Goal: Use online tool/utility: Use online tool/utility

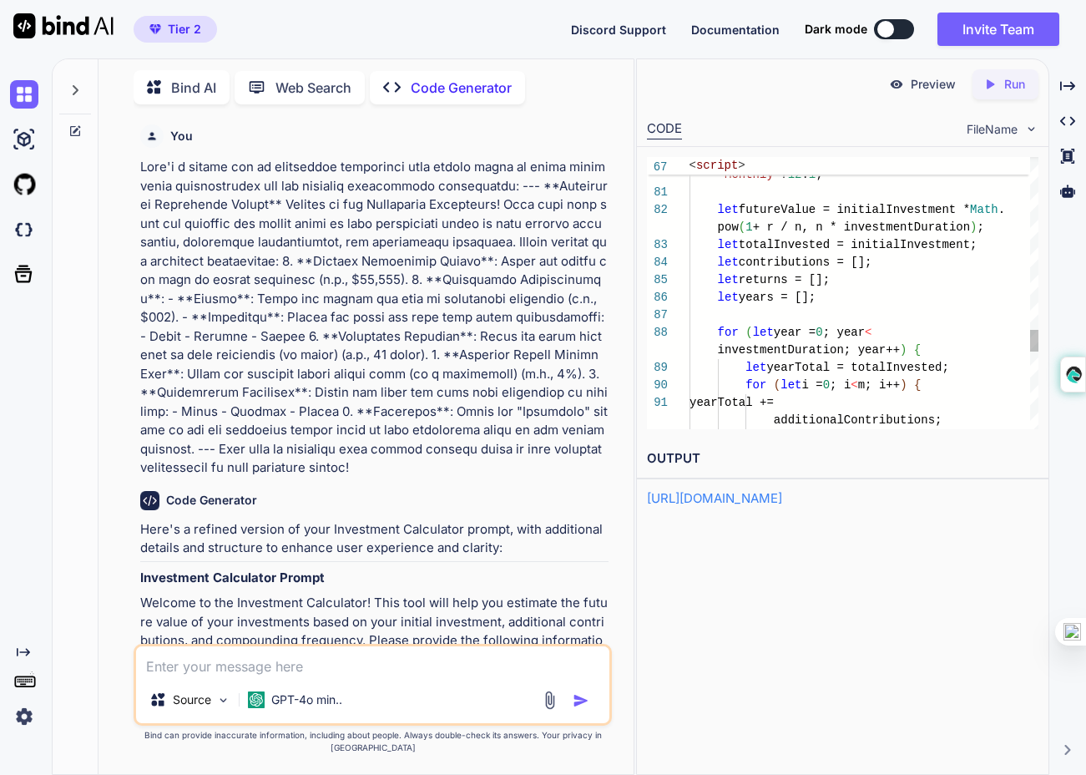
scroll to position [70, 0]
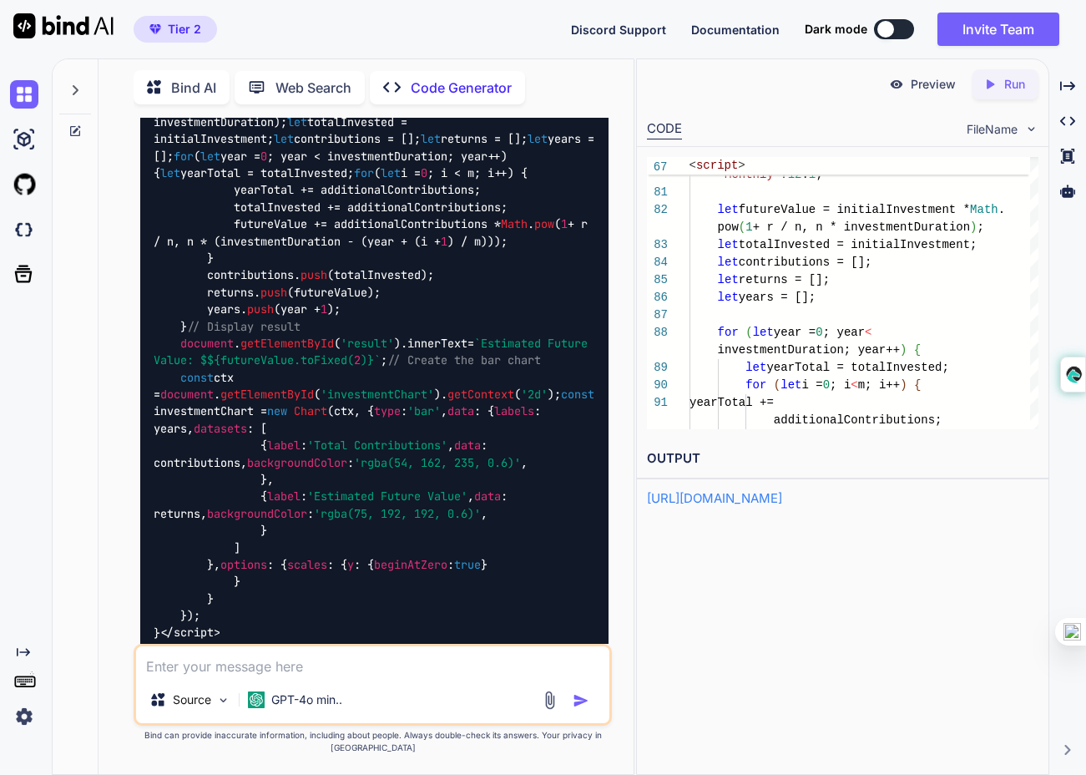
click at [1005, 76] on p "Run" at bounding box center [1014, 84] width 21 height 17
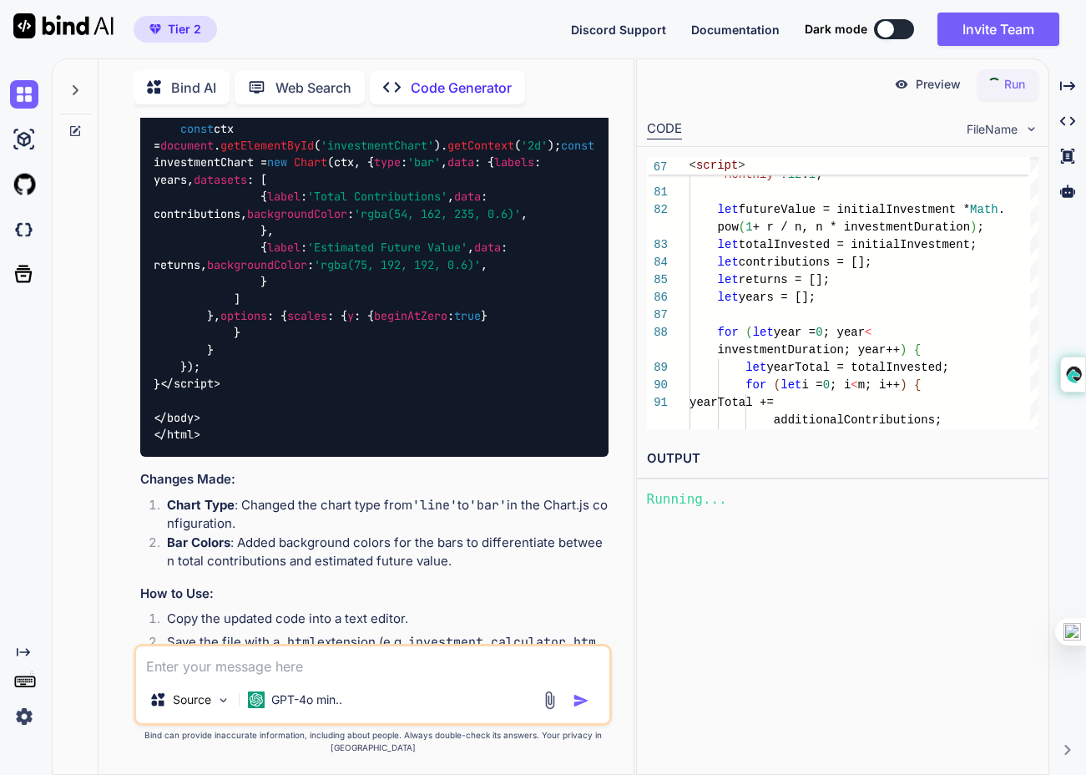
scroll to position [13723, 0]
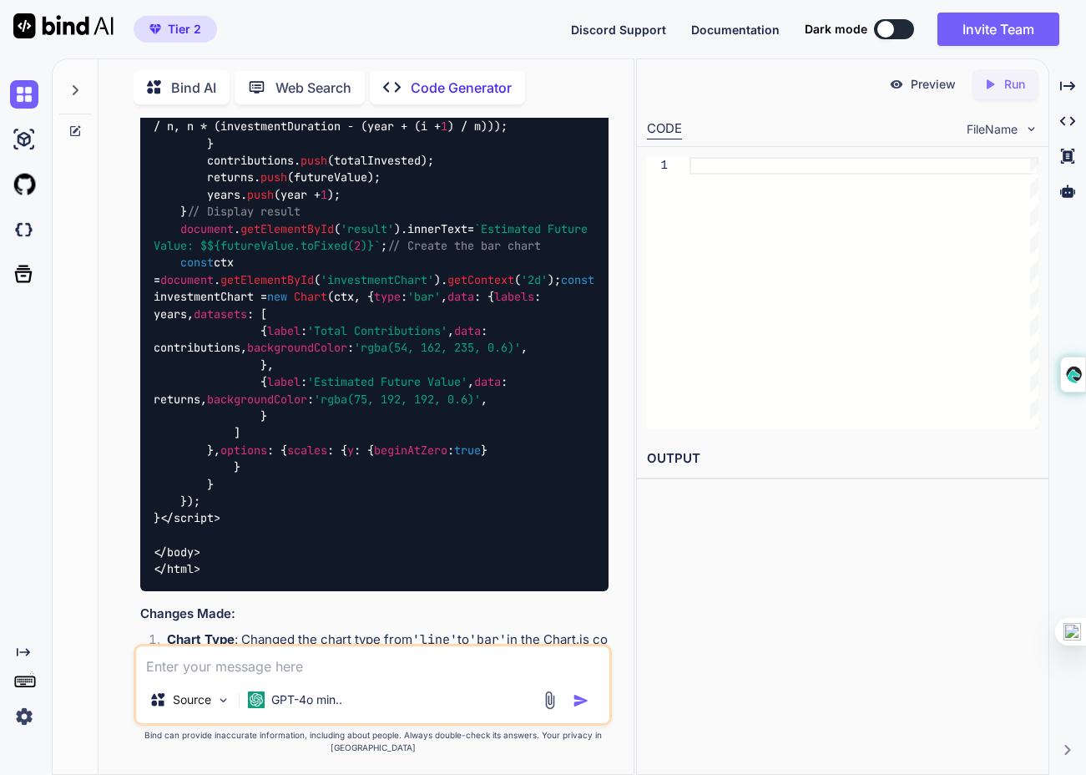
scroll to position [10871, 0]
type textarea "x"
click at [852, 310] on div at bounding box center [863, 293] width 349 height 272
type textarea "} } } }); } </script> </body> </html>"
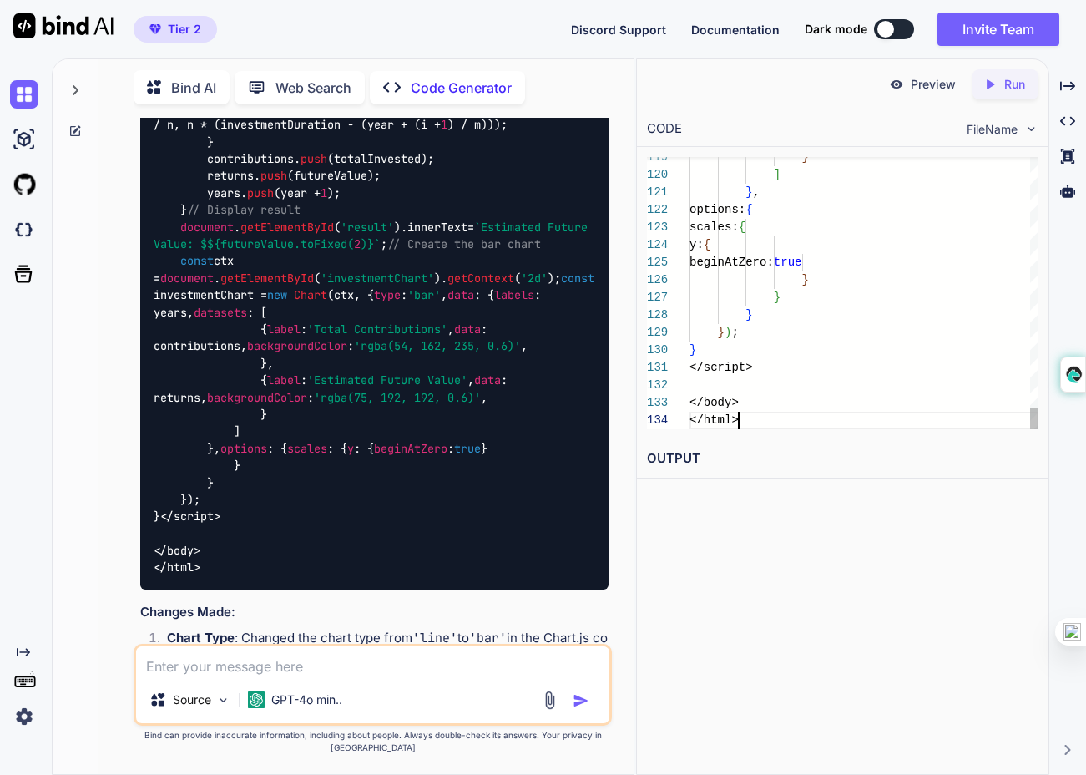
type textarea "x"
click at [1013, 89] on p "Run" at bounding box center [1014, 84] width 21 height 17
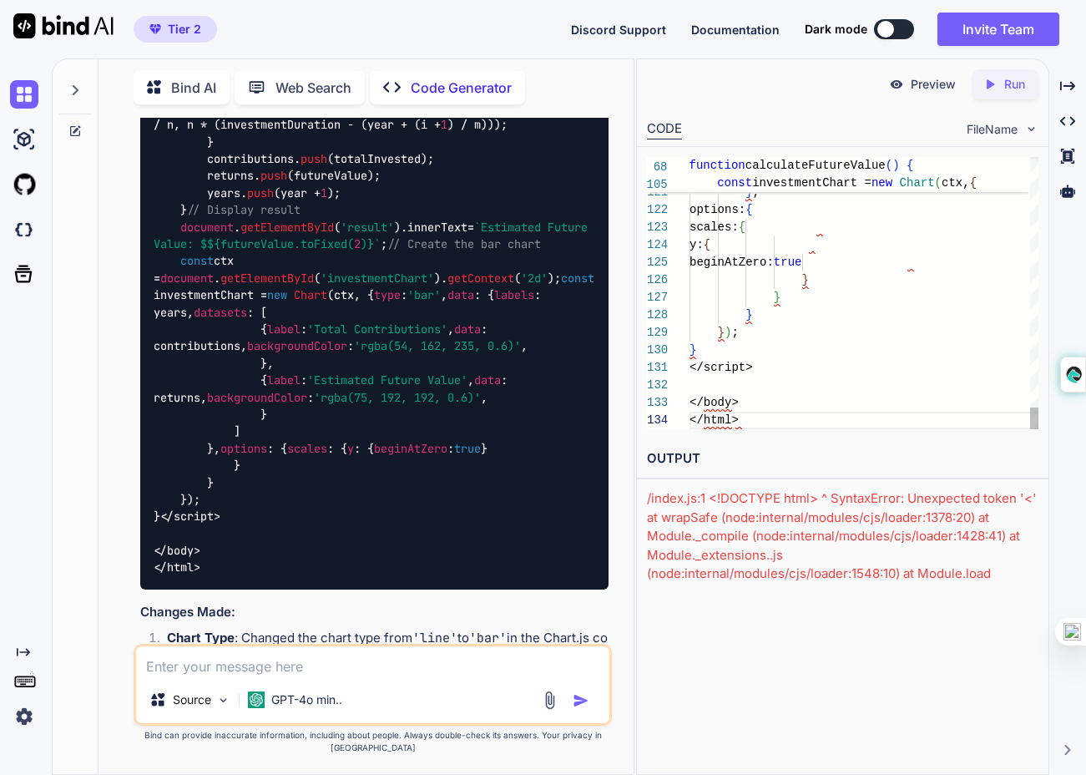
type textarea "<!DOCTYPE html> <html lang="en"> <head> <meta charset="UTF-8"> <meta name="view…"
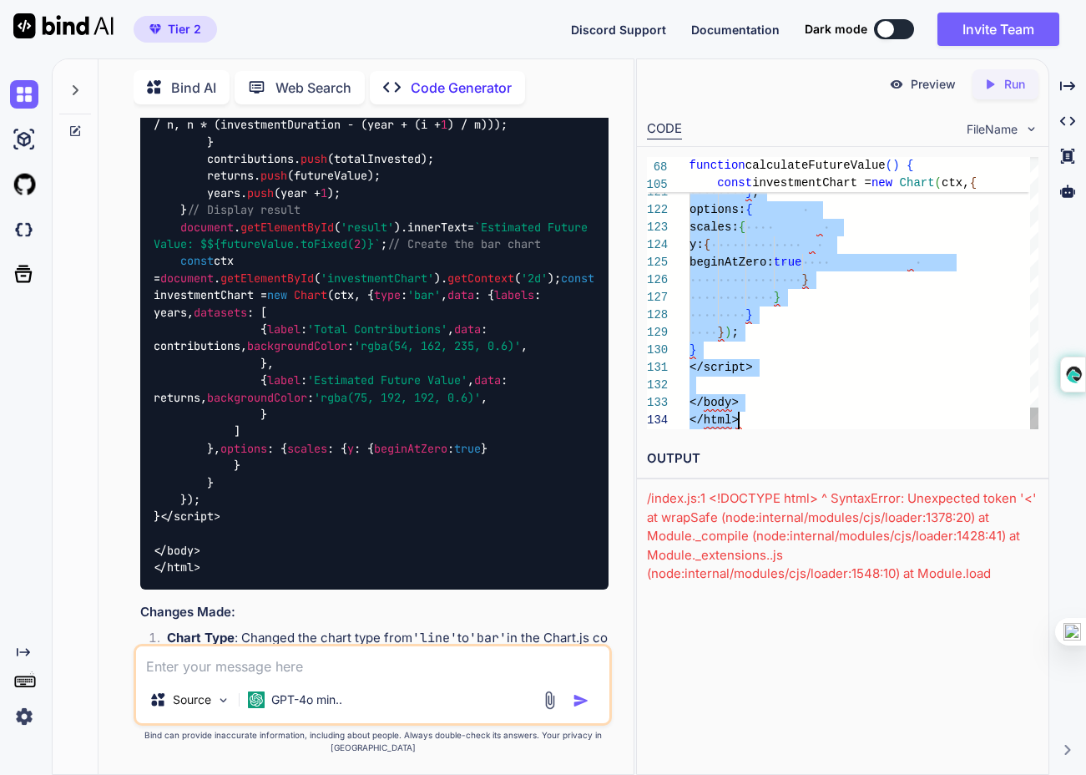
scroll to position [0, 0]
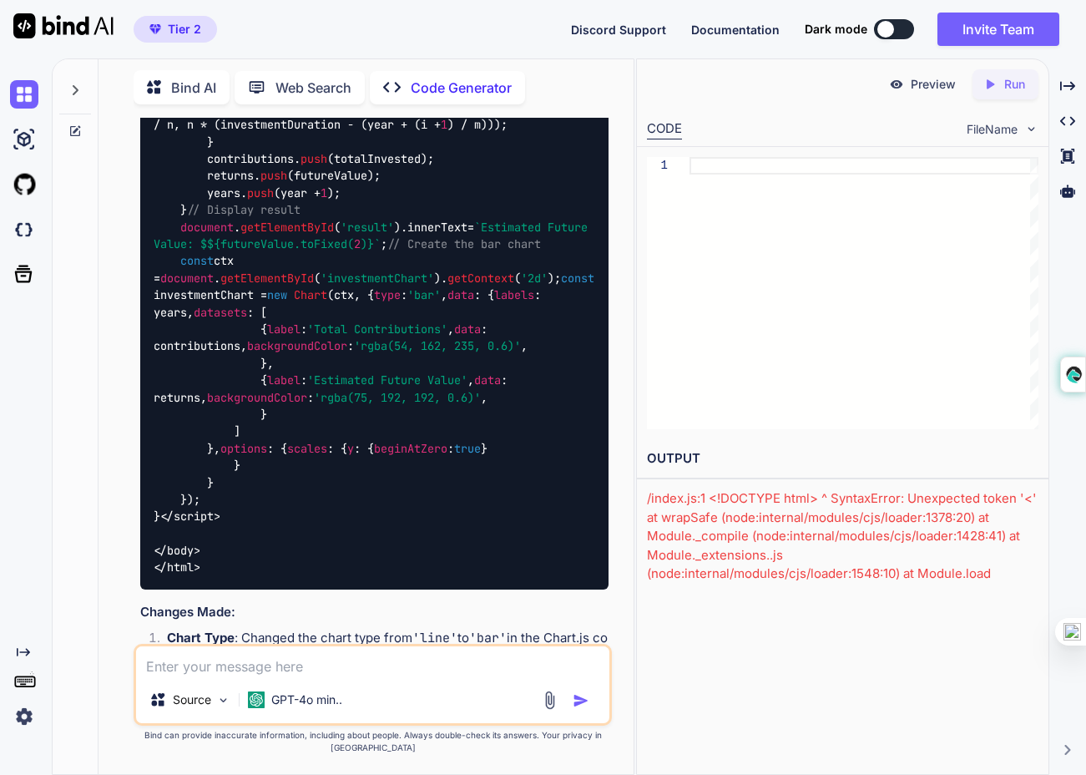
click at [762, 295] on div at bounding box center [863, 293] width 349 height 272
type textarea "} } } }); } </script> </body> </html>"
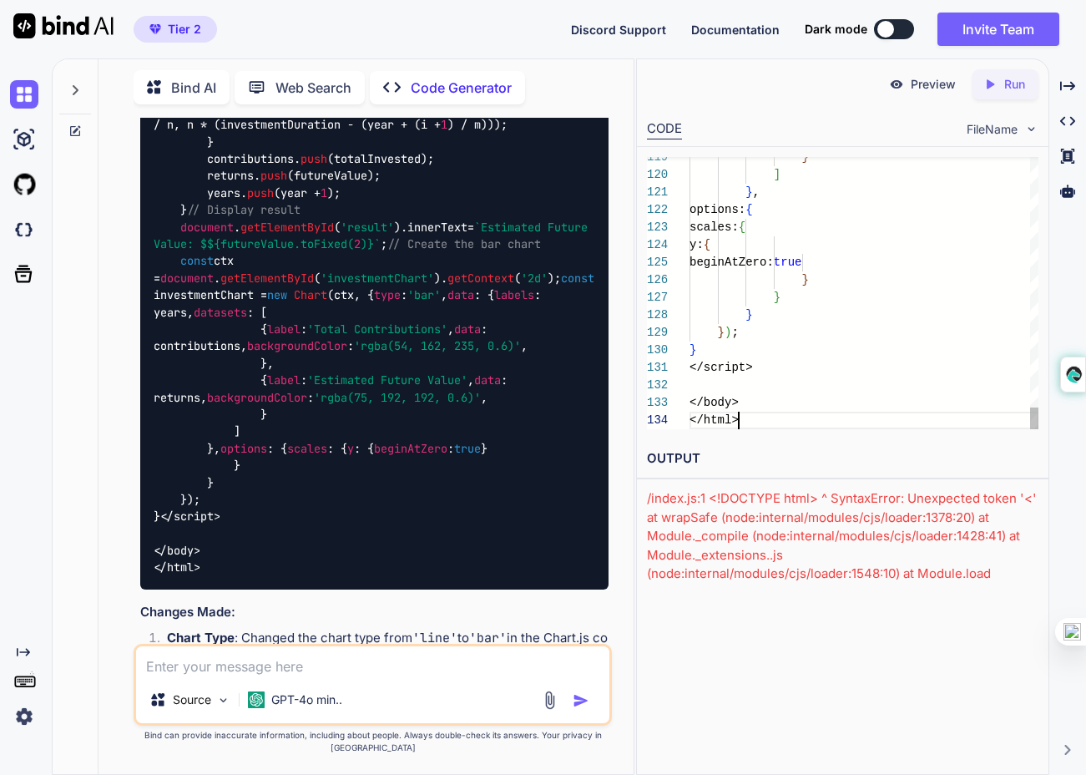
scroll to position [140, 0]
click at [1008, 88] on p "Run" at bounding box center [1014, 84] width 21 height 17
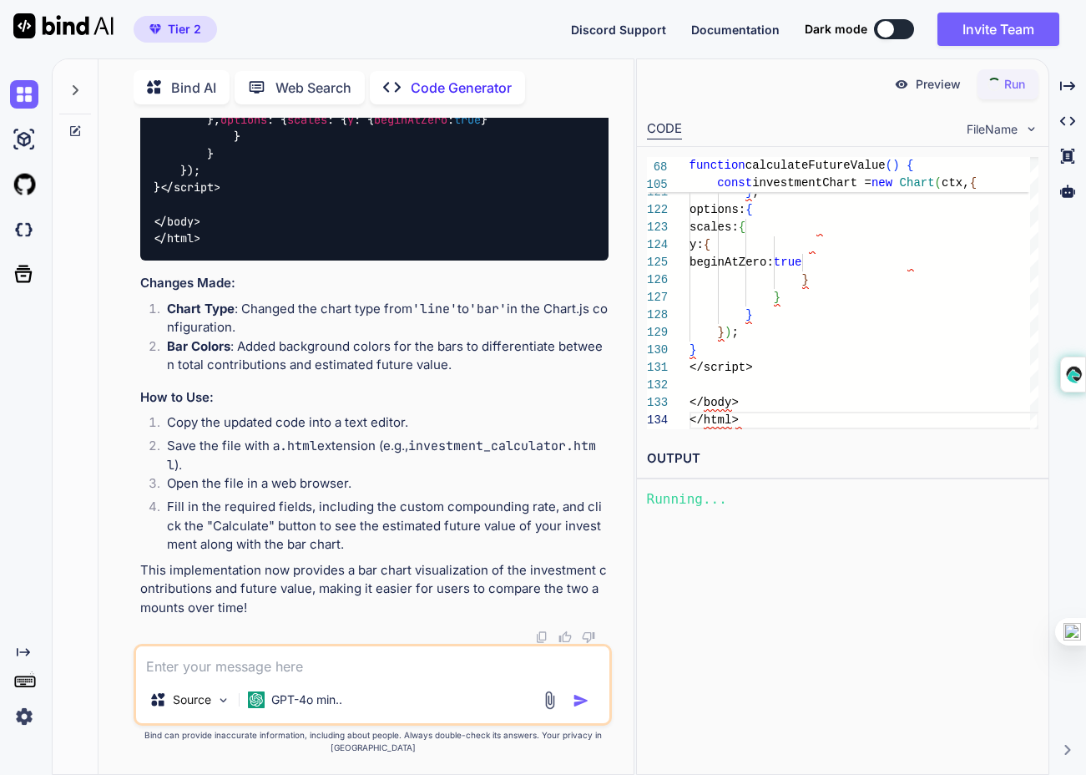
scroll to position [13727, 0]
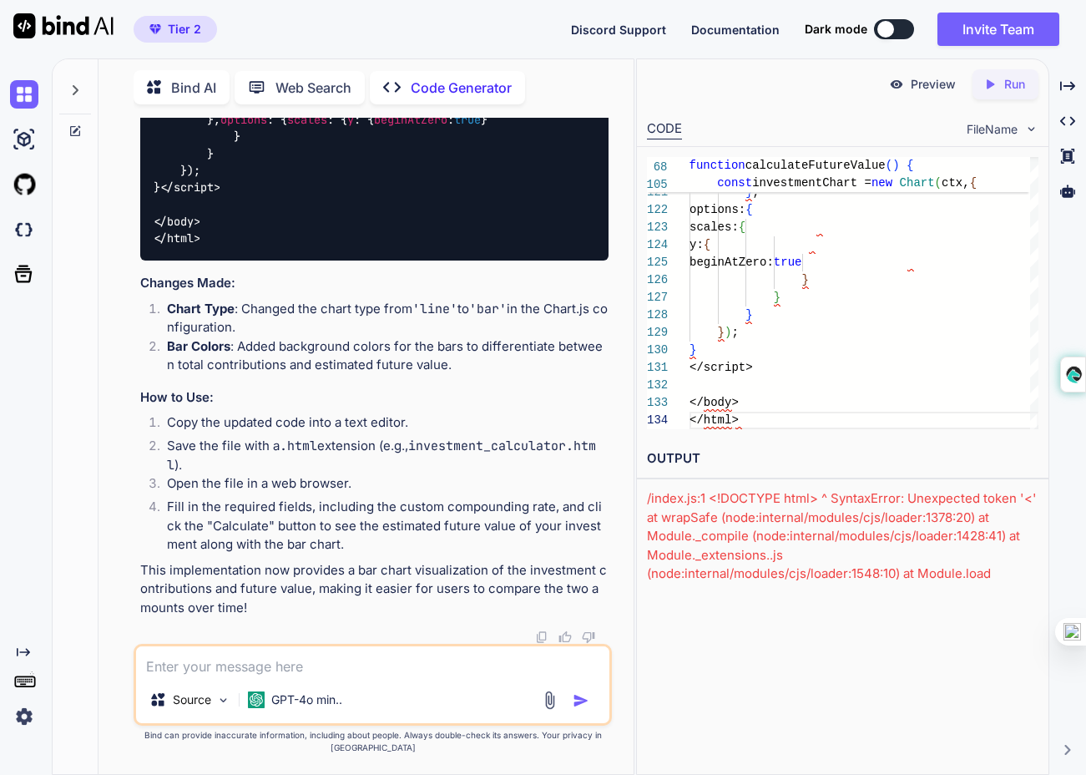
click at [333, 668] on textarea at bounding box center [372, 661] width 473 height 30
type textarea "r"
type textarea "x"
type textarea "re"
type textarea "x"
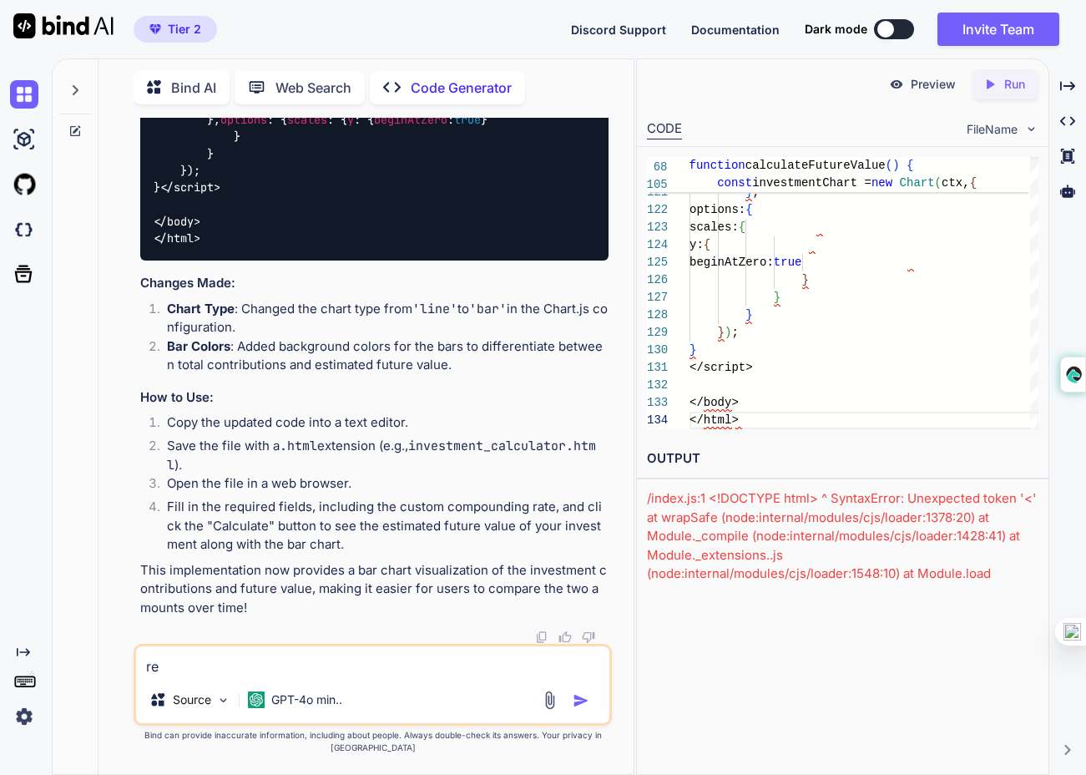
type textarea "rer"
type textarea "x"
type textarea "reru"
type textarea "x"
type textarea "rerun"
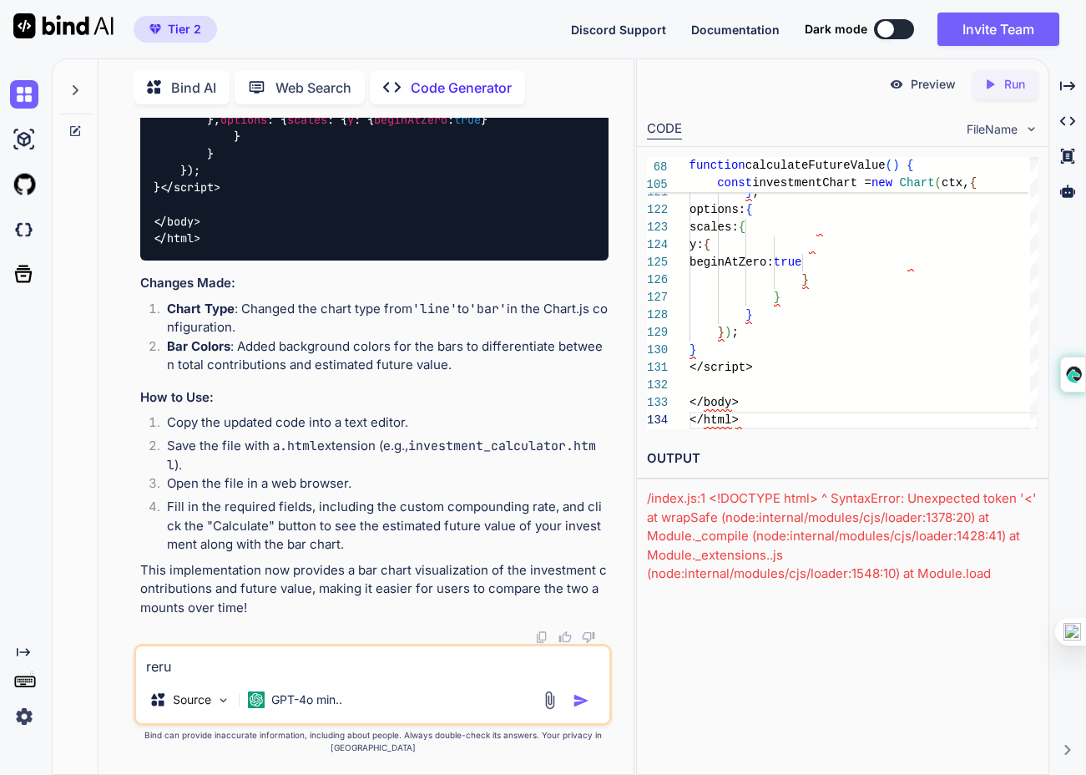
type textarea "x"
type textarea "rerun"
type textarea "x"
type textarea "rerun c"
type textarea "x"
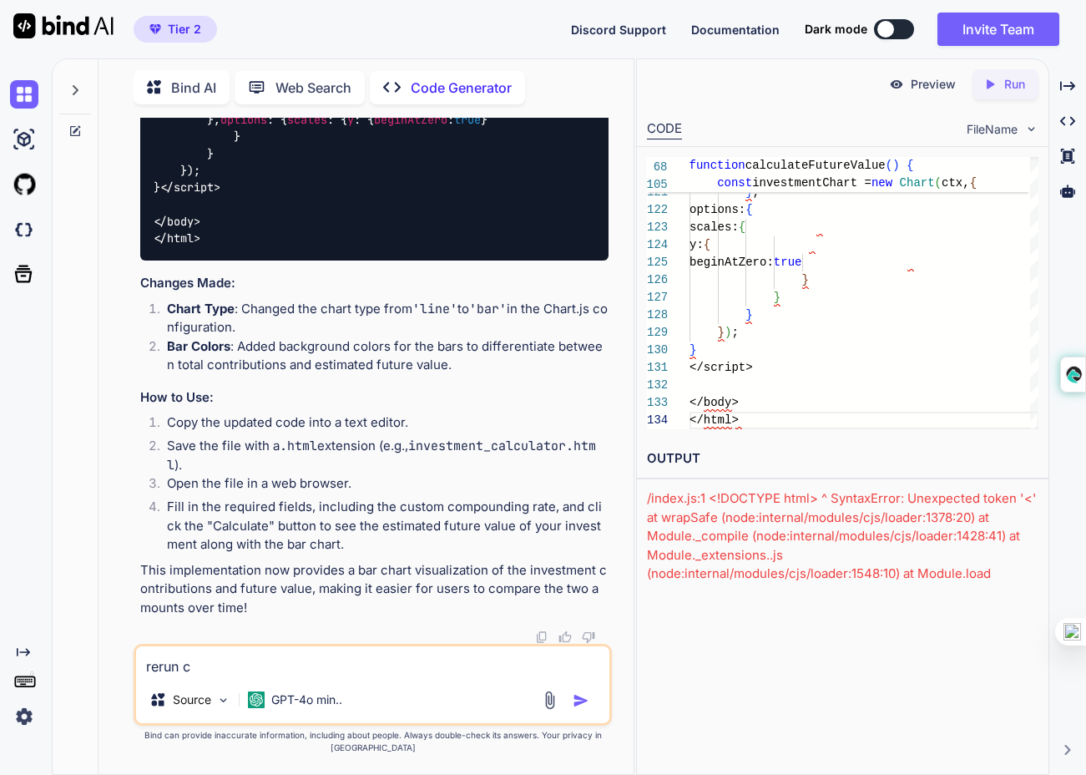
type textarea "rerun co"
type textarea "x"
type textarea "rerun cod"
type textarea "x"
type textarea "rerun code"
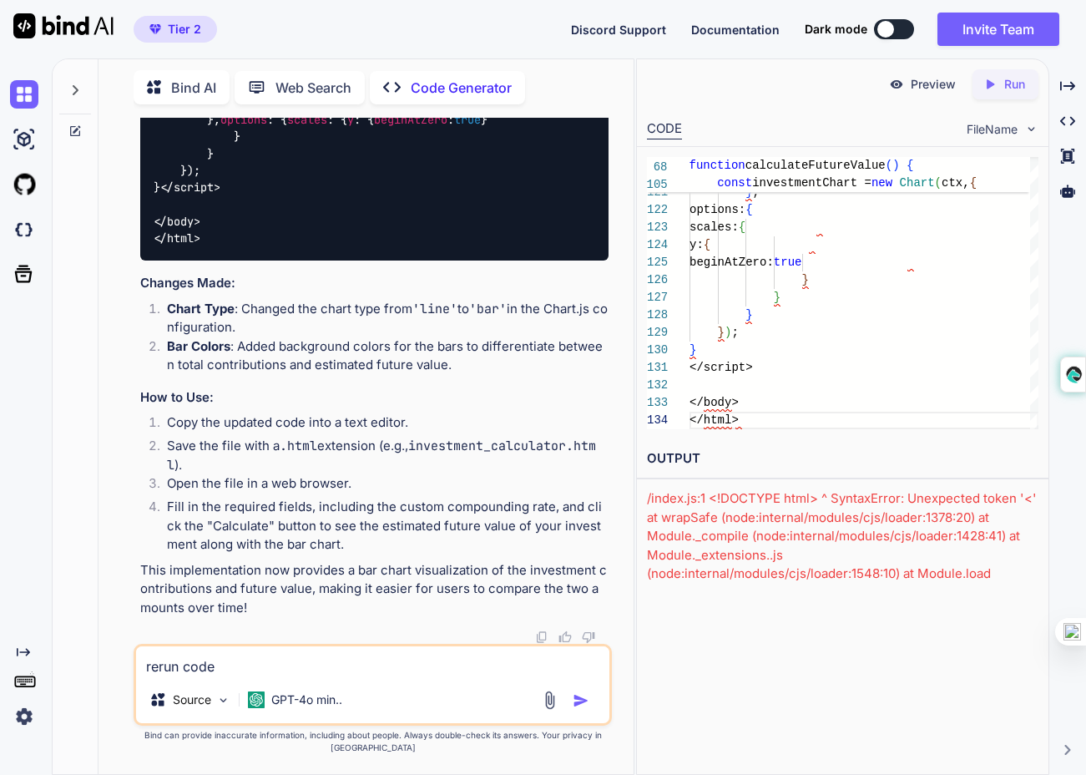
type textarea "x"
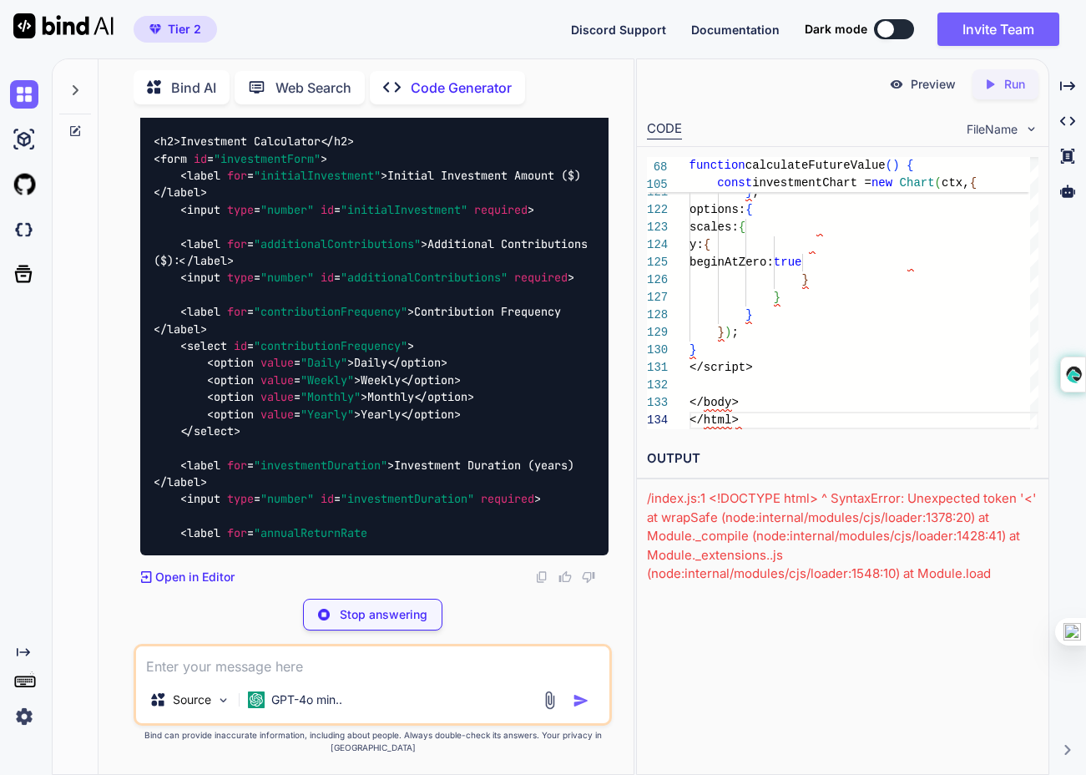
scroll to position [14947, 0]
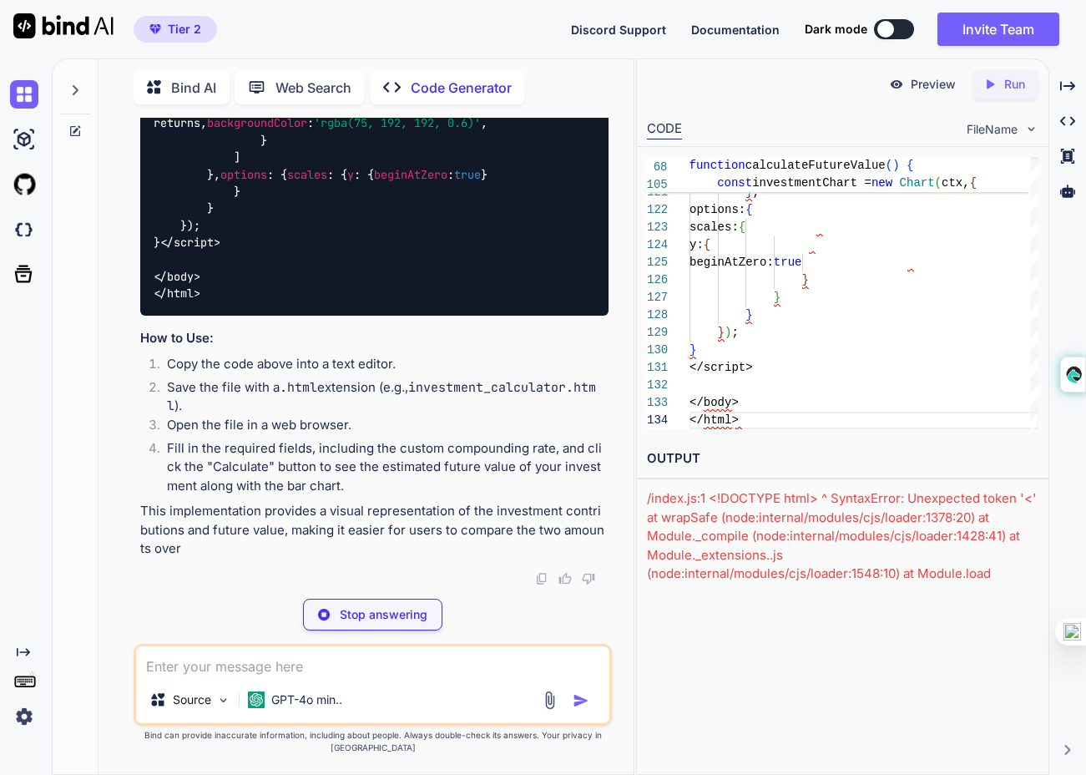
type textarea "x"
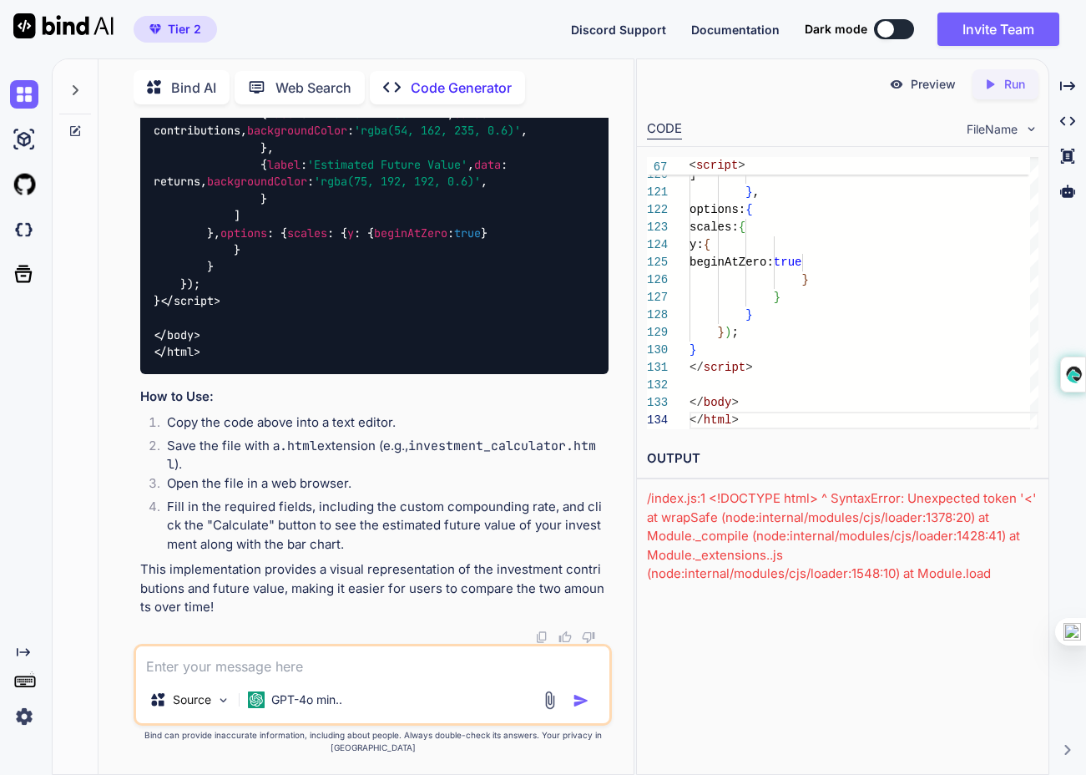
click at [995, 90] on icon "Created with Pixso." at bounding box center [989, 84] width 15 height 15
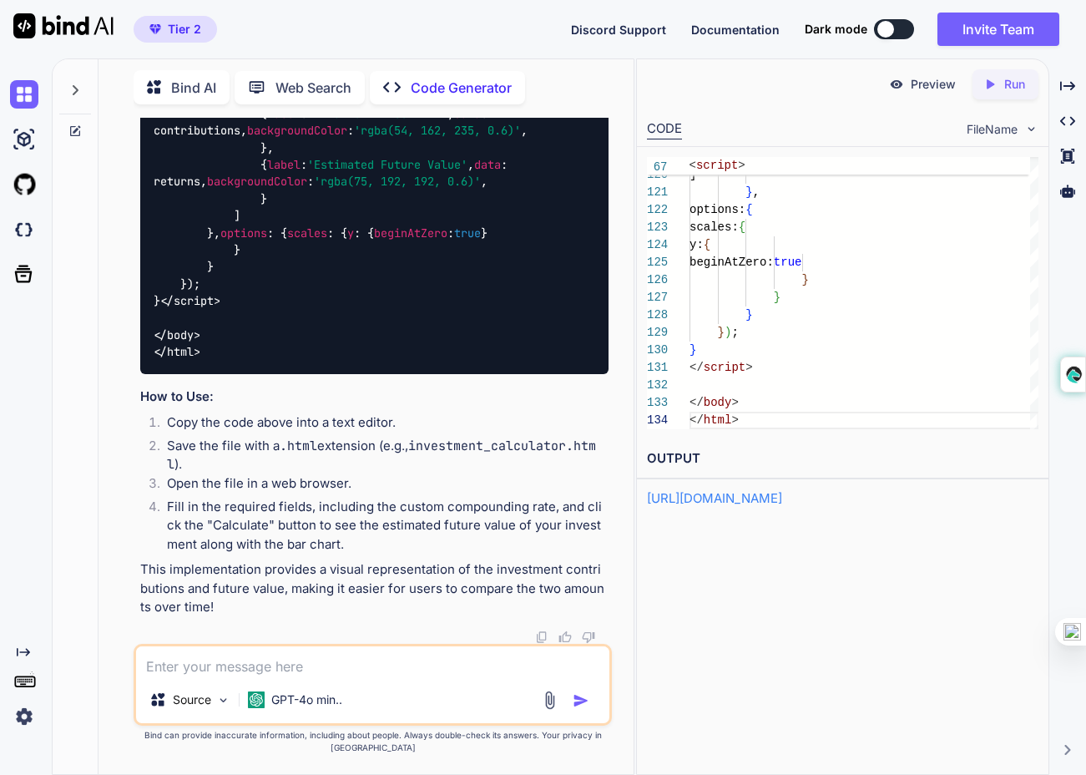
click at [782, 497] on link "[URL][DOMAIN_NAME]" at bounding box center [714, 498] width 135 height 16
click at [297, 676] on textarea at bounding box center [372, 661] width 473 height 30
type textarea "p"
type textarea "x"
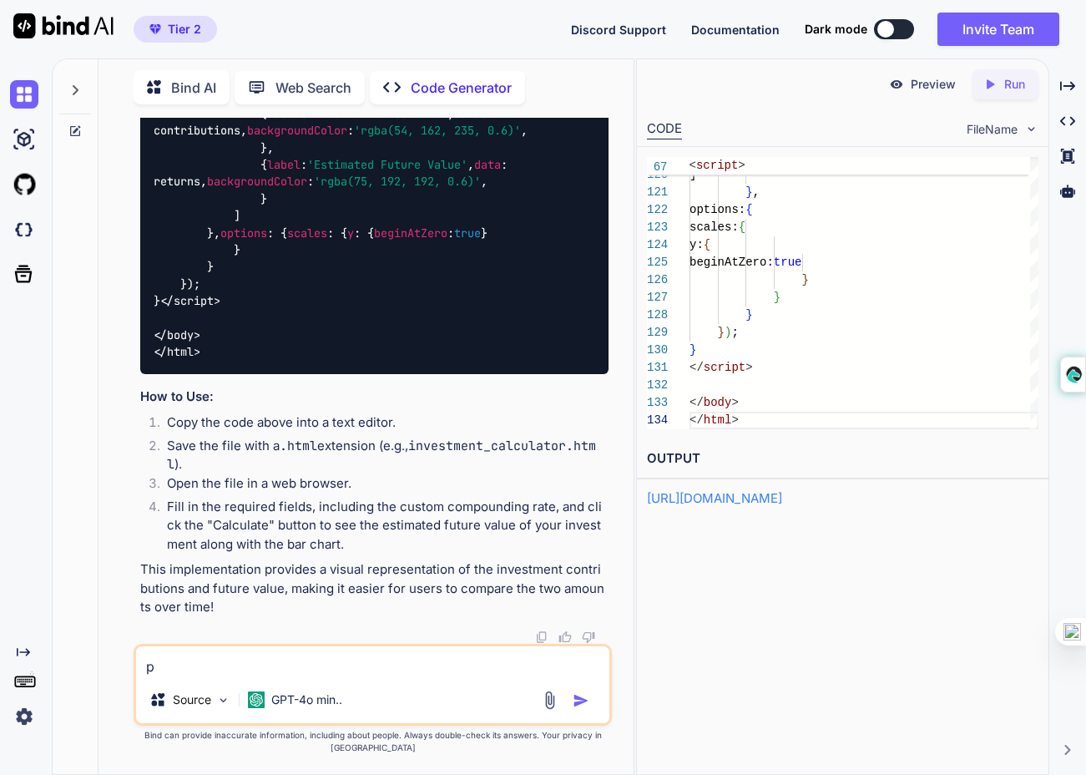
type textarea "pr"
type textarea "x"
type textarea "pro"
type textarea "x"
type textarea "prov"
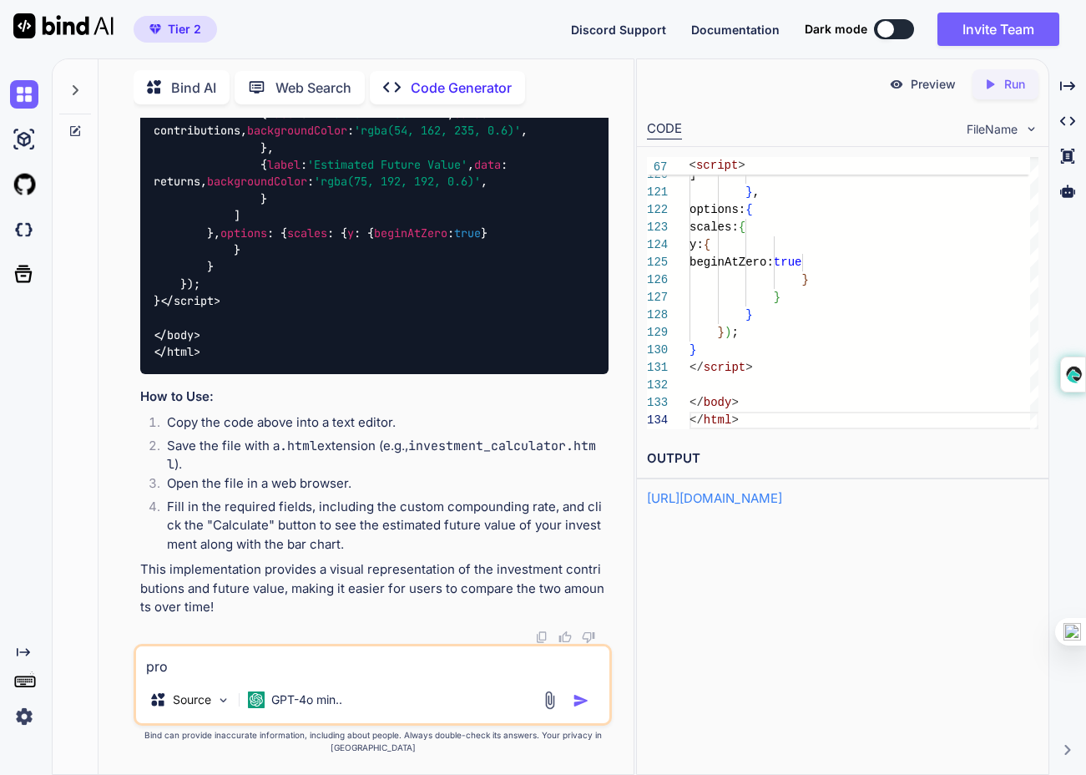
type textarea "x"
type textarea "provi"
type textarea "x"
type textarea "provid"
type textarea "x"
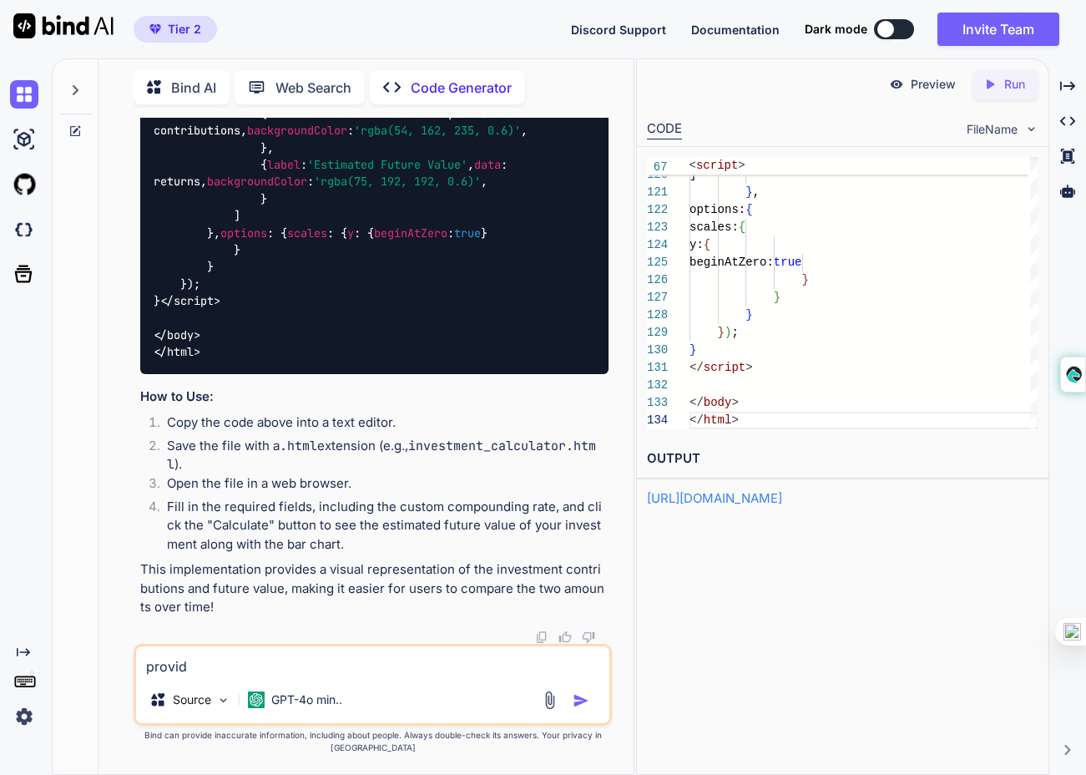
type textarea "provide"
type textarea "x"
type textarea "provide"
type textarea "x"
type textarea "provide a"
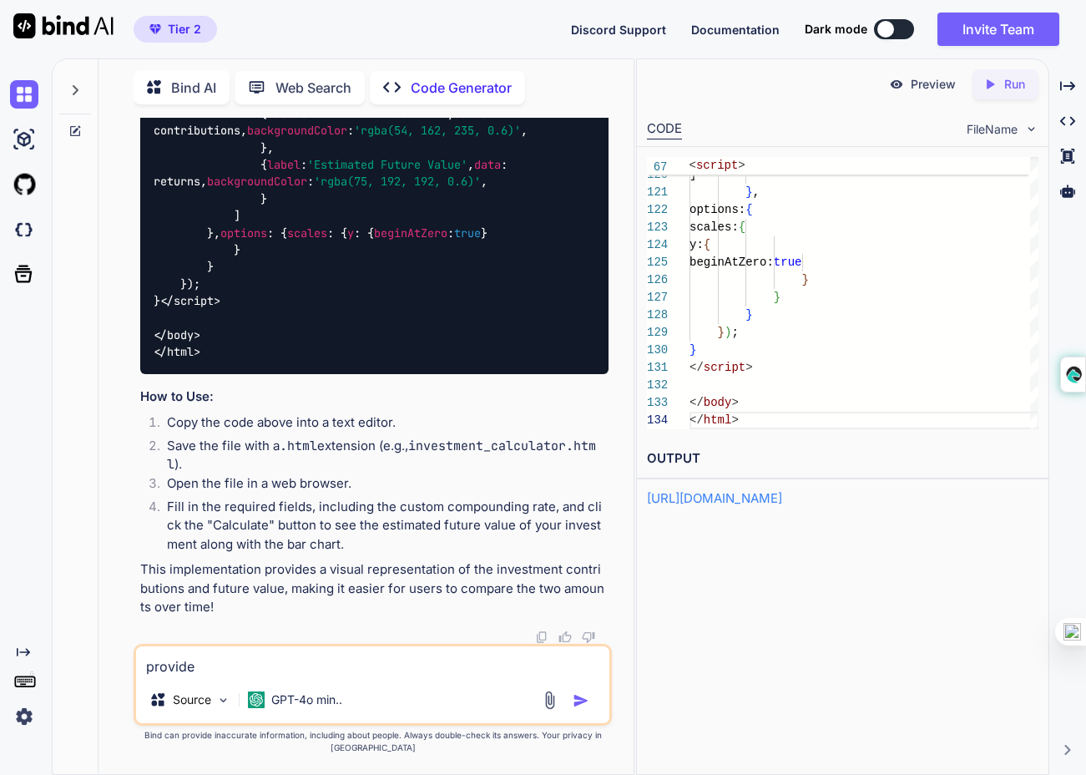
type textarea "x"
type textarea "provide a"
type textarea "x"
type textarea "provide a c"
type textarea "x"
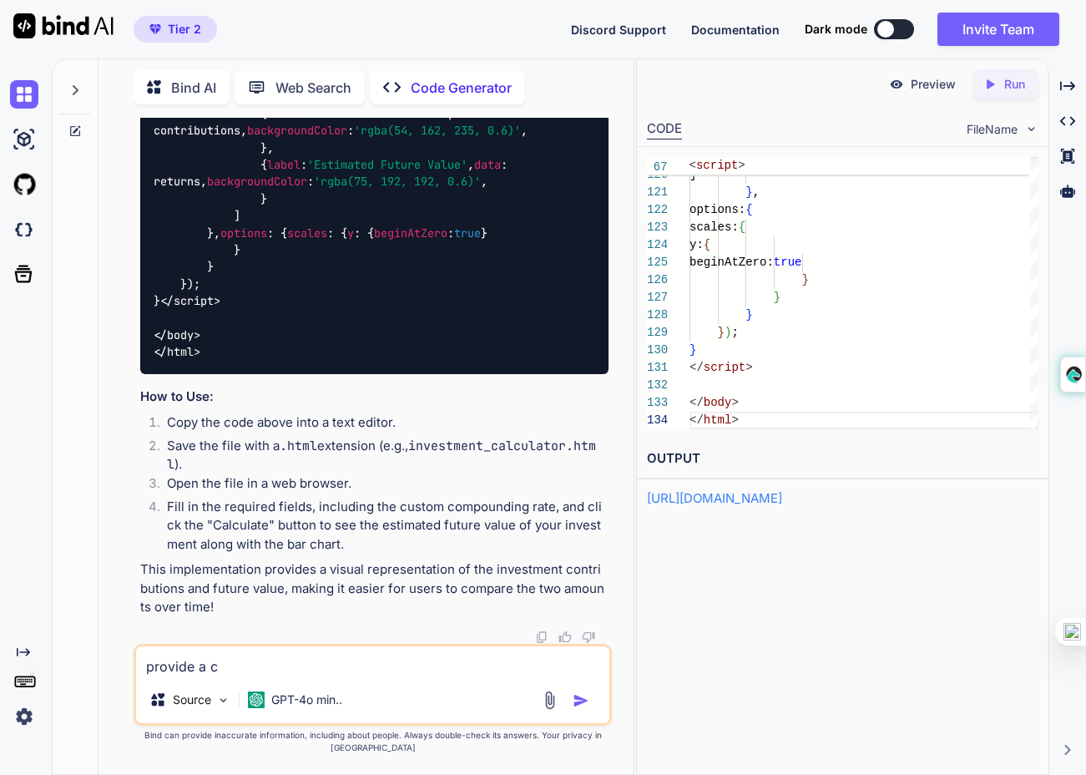
type textarea "provide a co"
type textarea "x"
type textarea "provide a com"
type textarea "x"
type textarea "provide a comp"
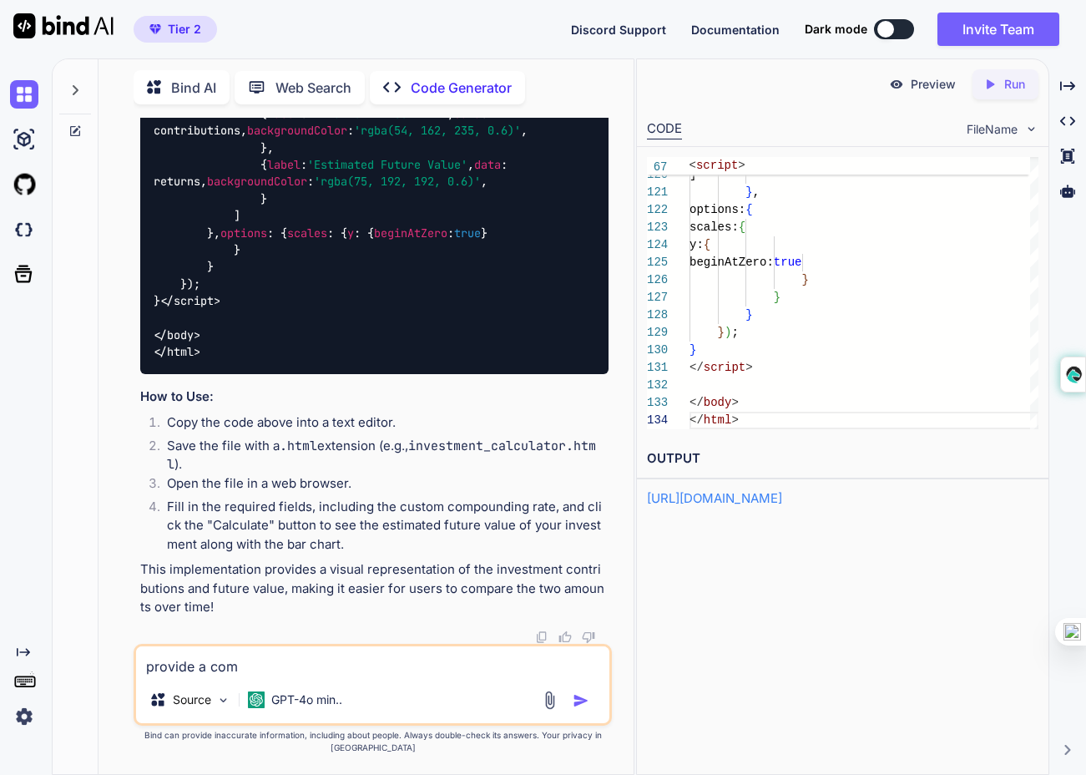
type textarea "x"
type textarea "provide a compl"
type textarea "x"
type textarea "provide a comple"
type textarea "x"
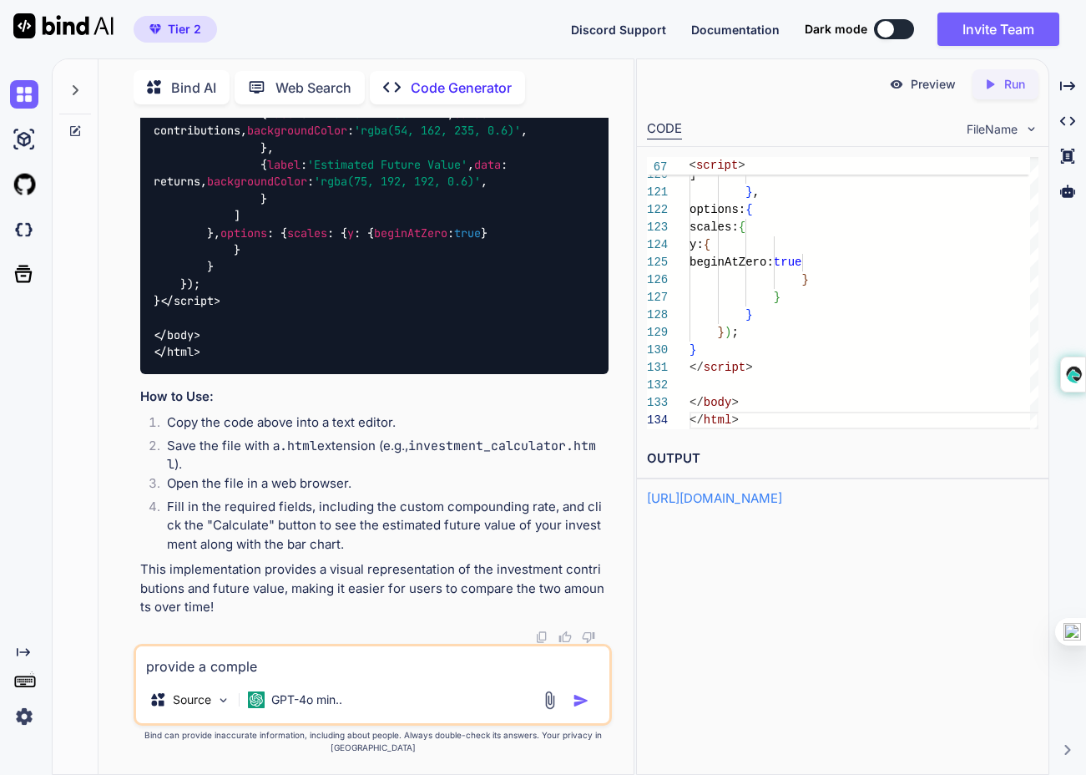
type textarea "provide a complet"
type textarea "x"
type textarea "provide a complete"
type textarea "x"
type textarea "provide a complete"
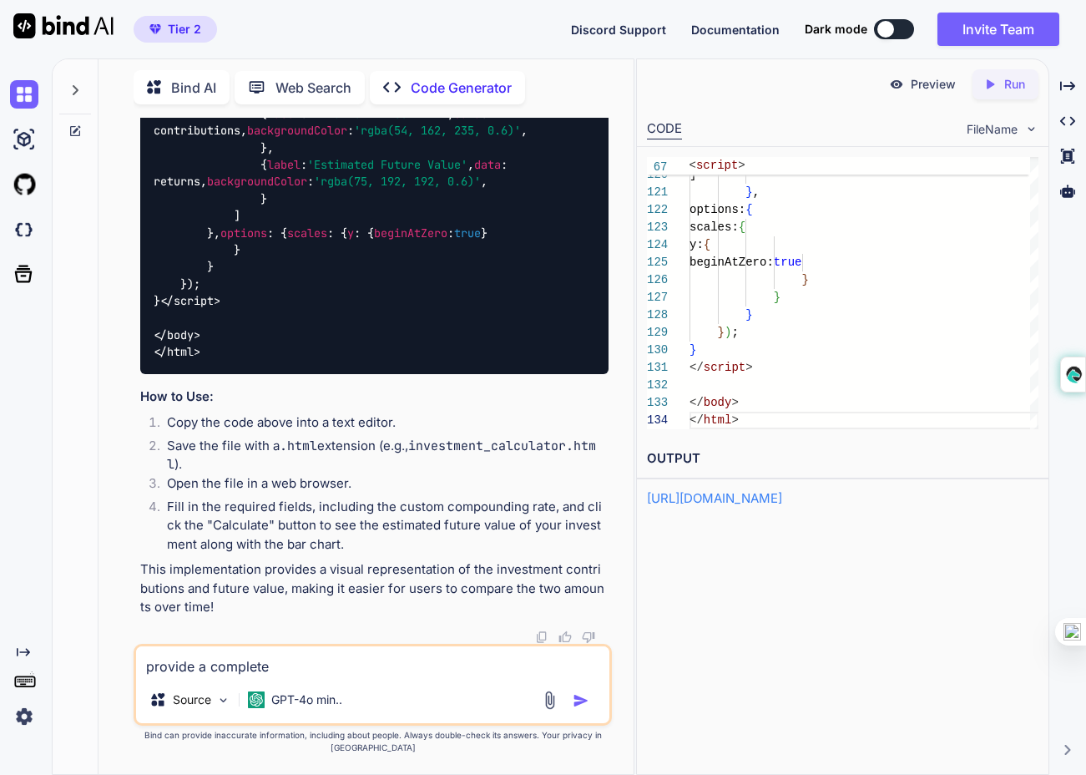
type textarea "x"
type textarea "provide a complete p"
type textarea "x"
type textarea "provide a complete pr"
type textarea "x"
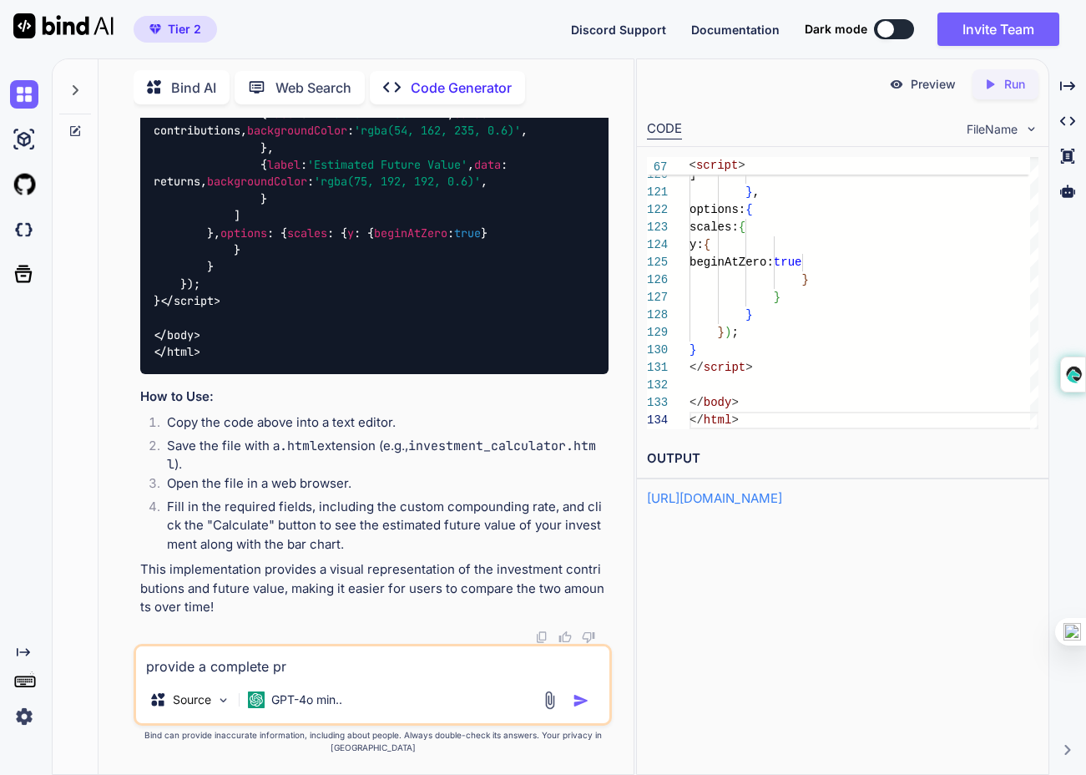
type textarea "provide a complete pro"
type textarea "x"
type textarea "provide a complete prom"
type textarea "x"
type textarea "provide a complete promp"
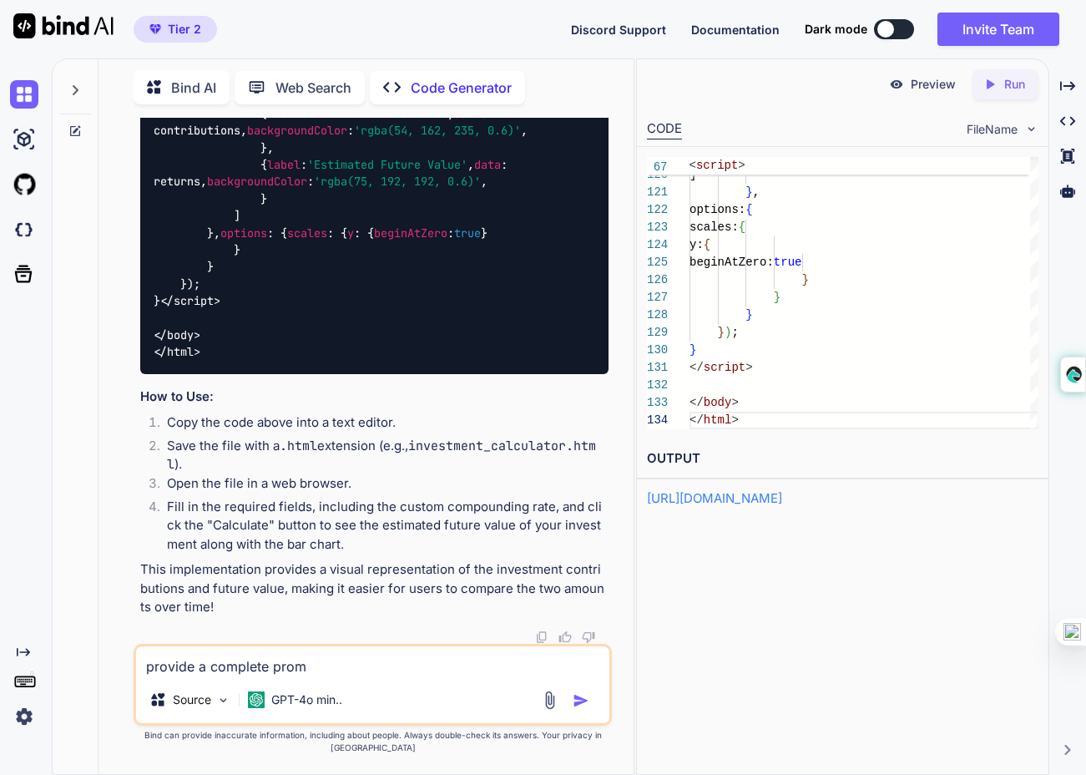
type textarea "x"
type textarea "provide a complete prompt"
type textarea "x"
type textarea "provide a complete prompt"
type textarea "x"
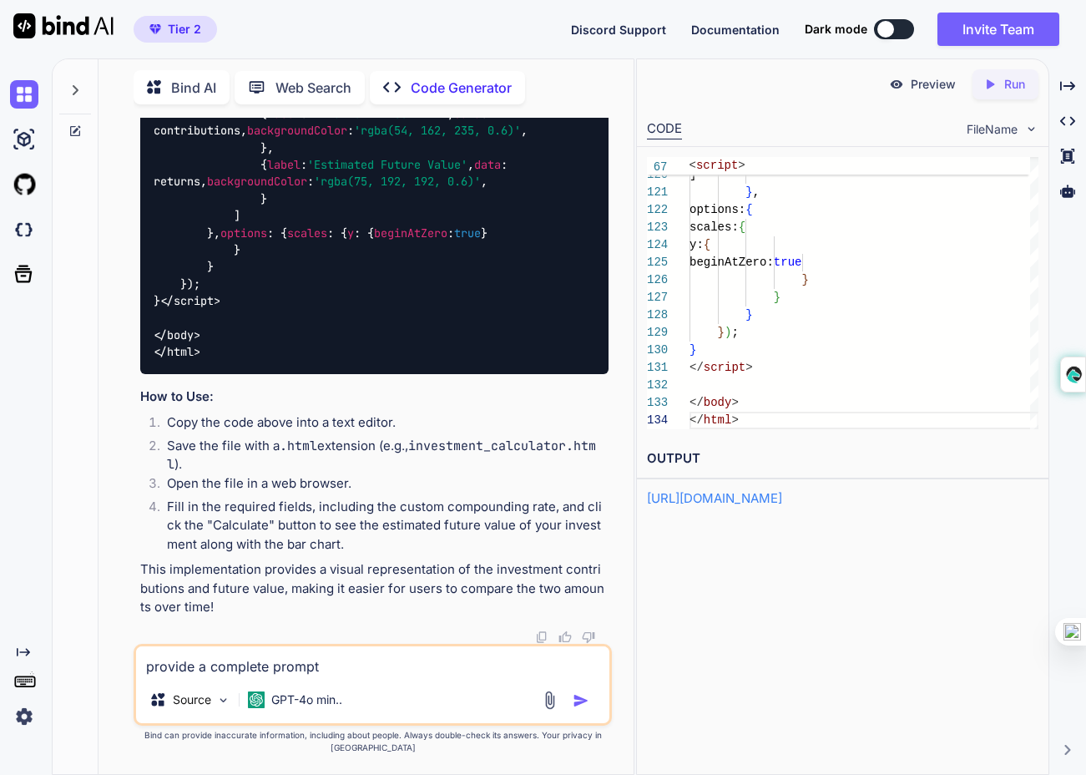
type textarea "provide a complete prompt b"
type textarea "x"
type textarea "provide a complete prompt ba"
type textarea "x"
type textarea "provide a complete prompt bas"
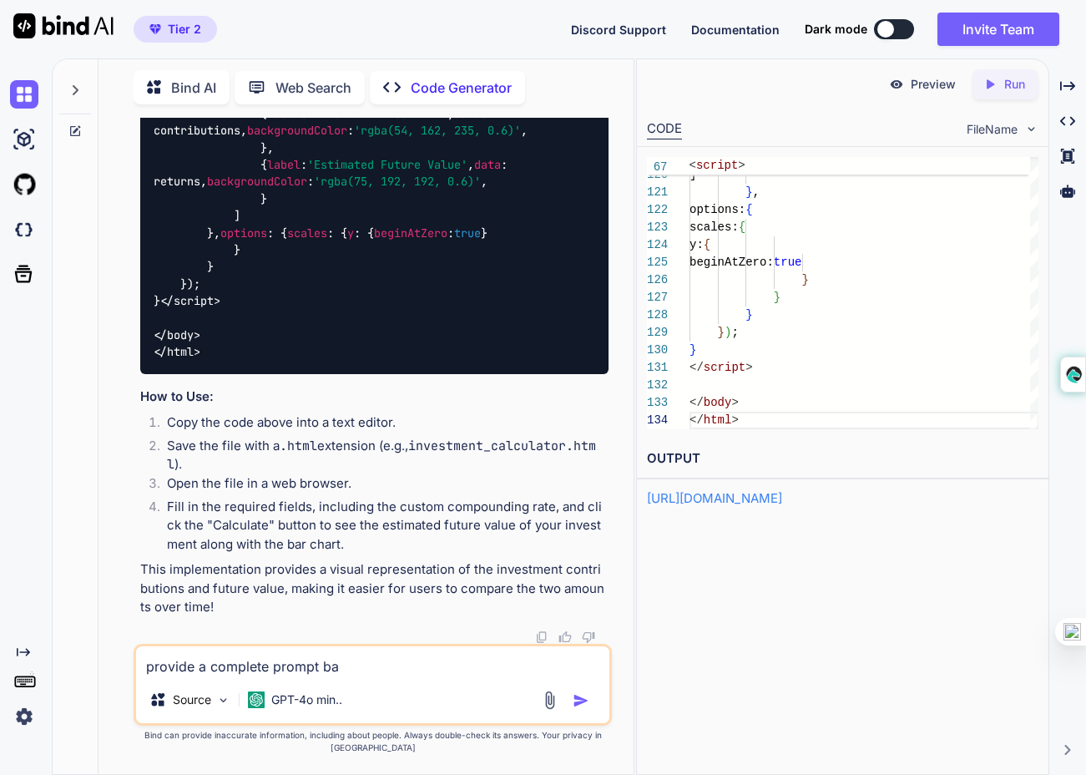
type textarea "x"
type textarea "provide a complete prompt base"
type textarea "x"
type textarea "provide a complete prompt based"
type textarea "x"
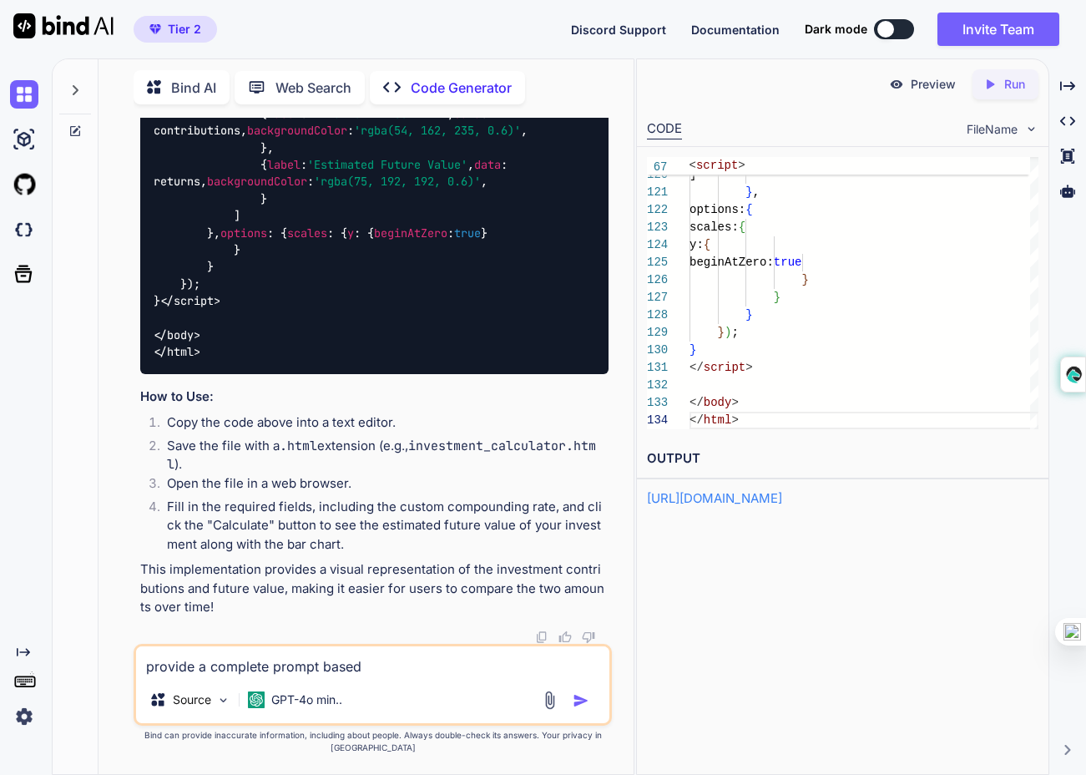
type textarea "provide a complete prompt based"
type textarea "x"
type textarea "provide a complete prompt based"
type textarea "x"
type textarea "provide a complete prompt base"
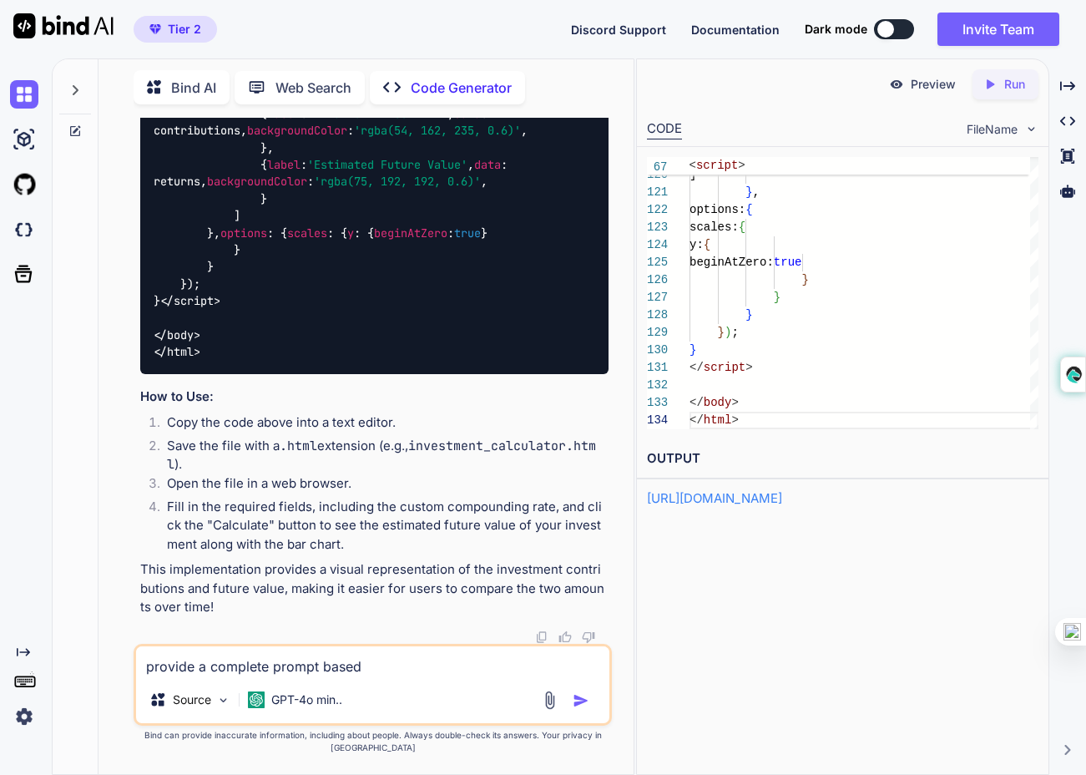
type textarea "x"
type textarea "provide a complete prompt bas"
type textarea "x"
type textarea "provide a complete prompt ba"
type textarea "x"
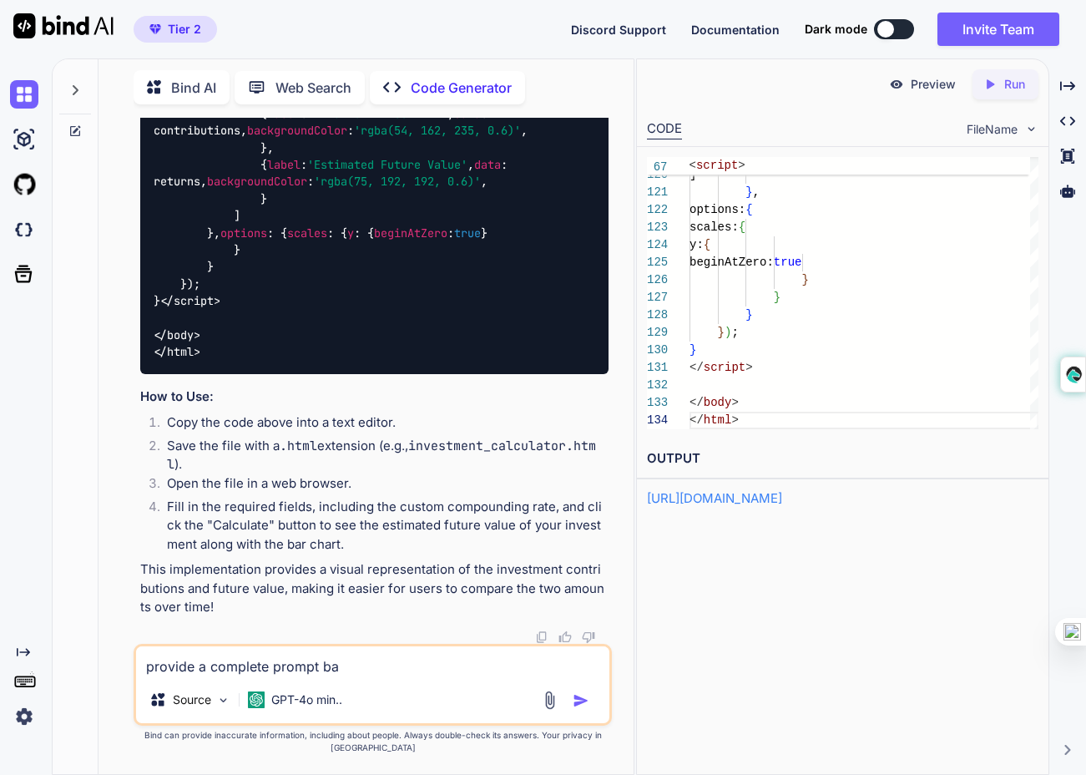
type textarea "provide a complete prompt b"
type textarea "x"
type textarea "provide a complete prompt"
type textarea "x"
type textarea "provide a complete prompt w"
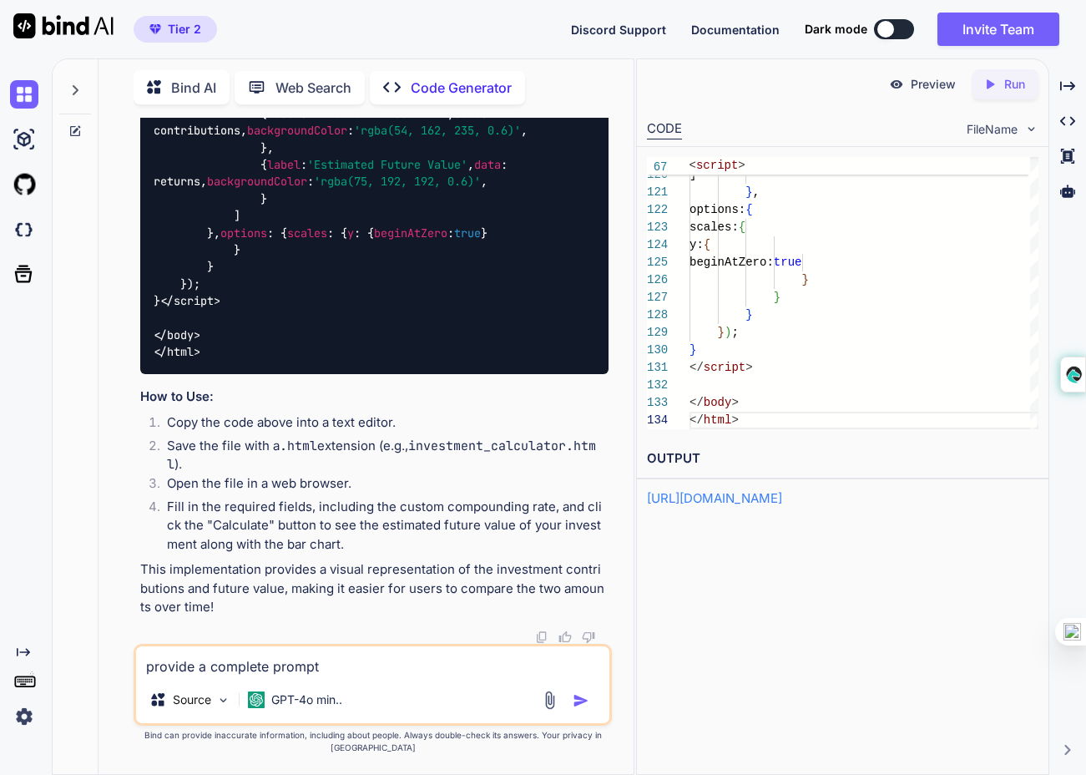
type textarea "x"
type textarea "provide a complete prompt wi"
type textarea "x"
type textarea "provide a complete prompt wit"
type textarea "x"
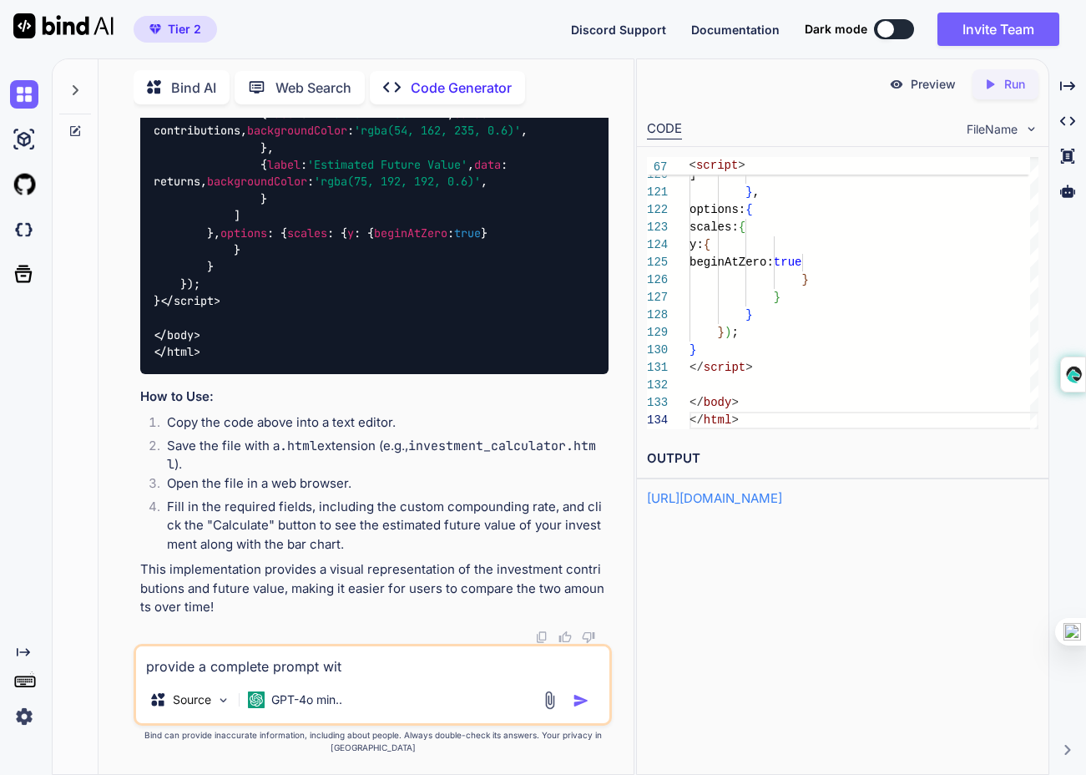
type textarea "provide a complete prompt with"
type textarea "x"
type textarea "provide a complete prompt with"
type textarea "x"
type textarea "provide a complete prompt with a"
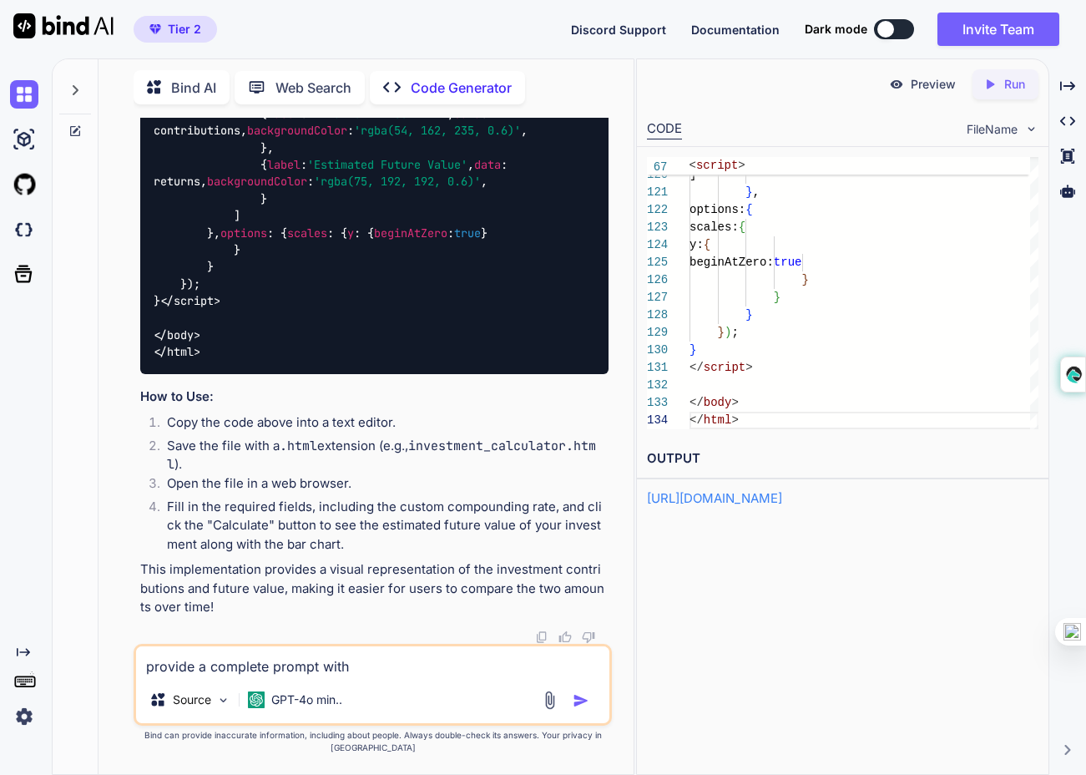
type textarea "x"
type textarea "provide a complete prompt with al"
type textarea "x"
type textarea "provide a complete prompt with all"
type textarea "x"
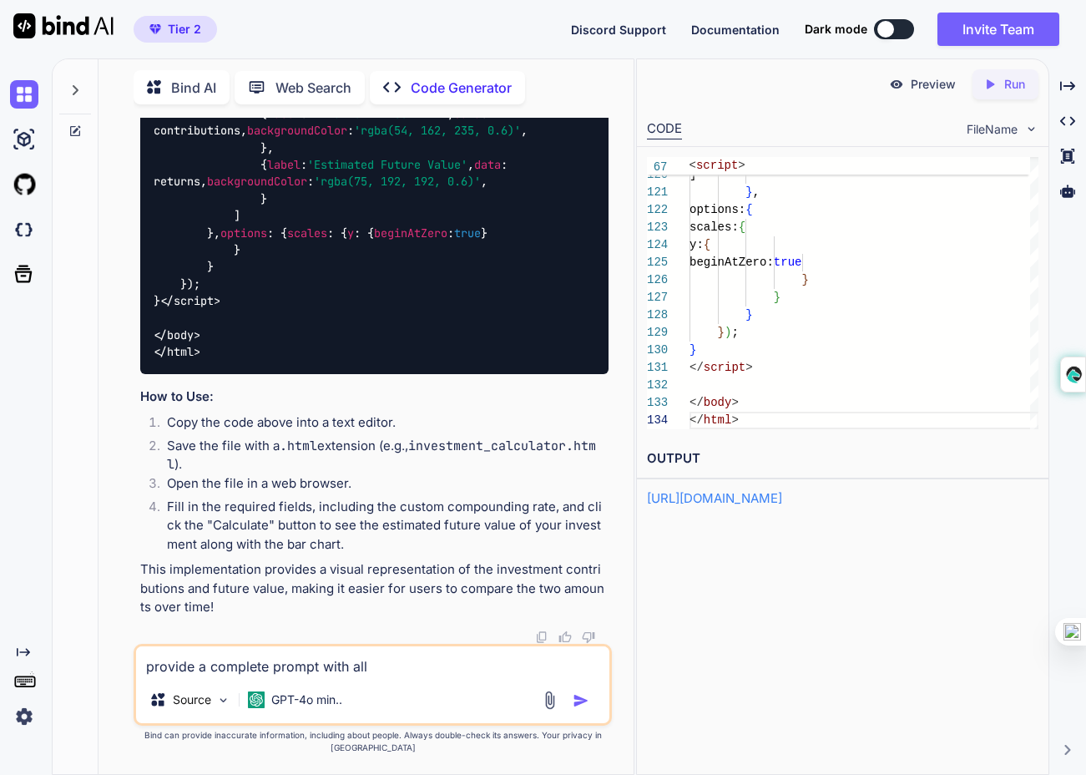
type textarea "provide a complete prompt with all"
type textarea "x"
type textarea "provide a complete prompt with all t"
type textarea "x"
type textarea "provide a complete prompt with all th"
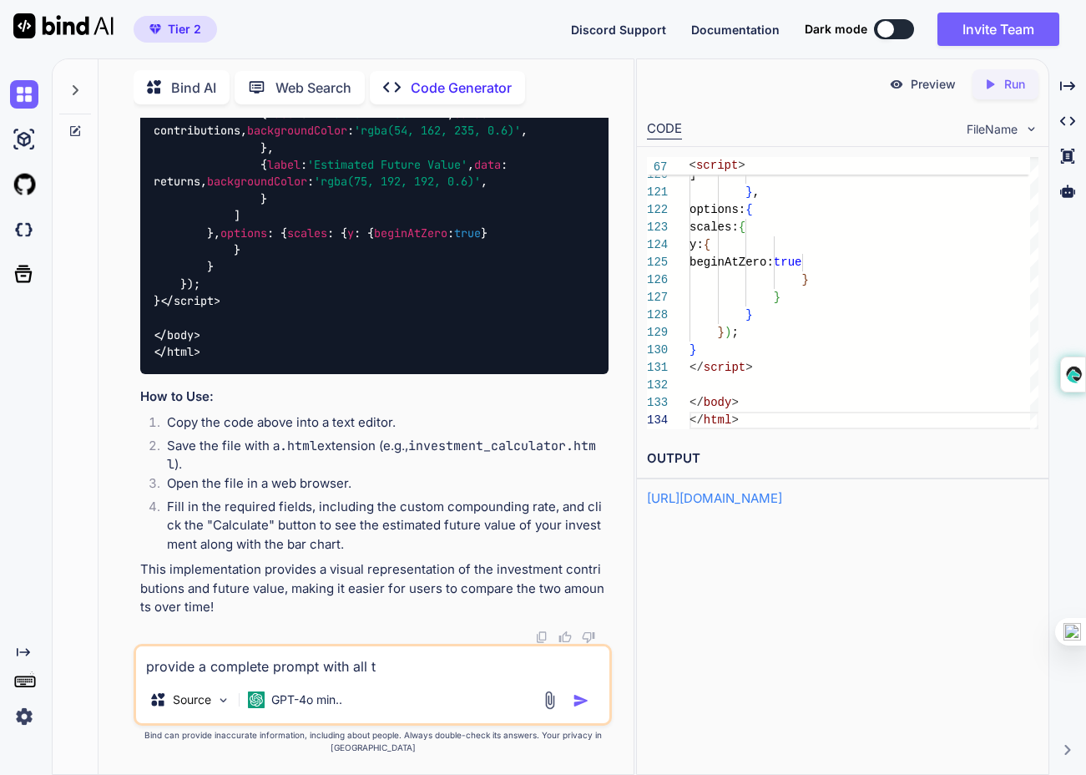
type textarea "x"
type textarea "provide a complete prompt with all the"
type textarea "x"
type textarea "provide a complete prompt with all the"
type textarea "x"
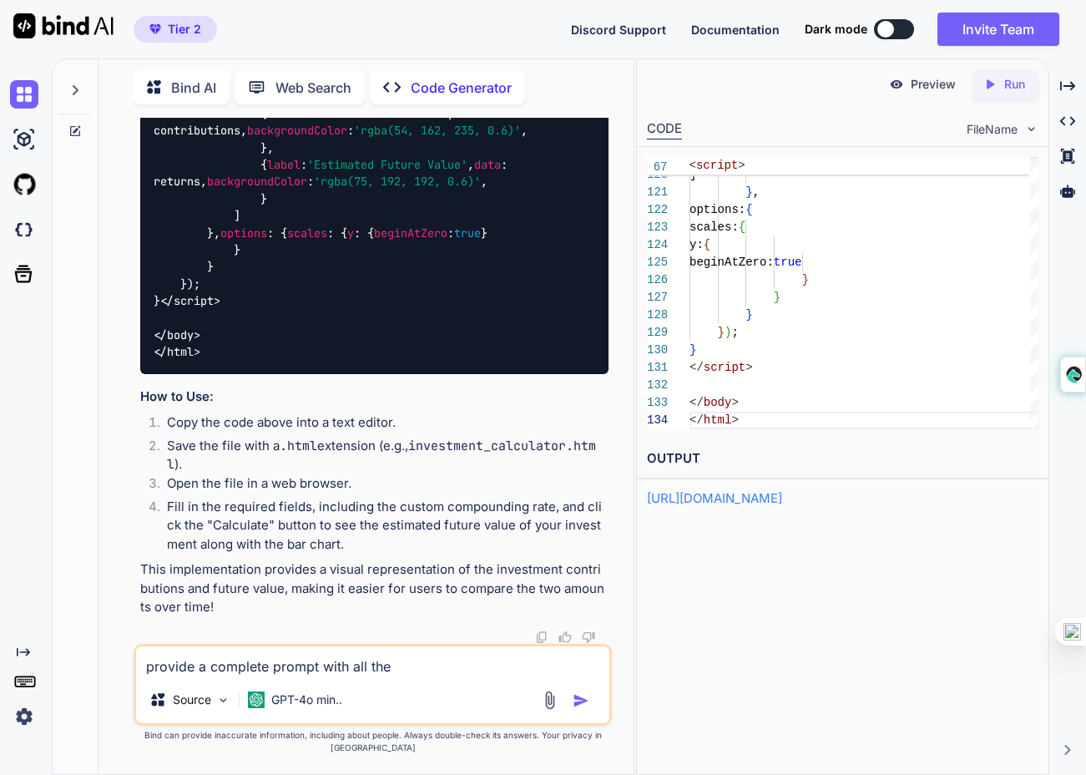
type textarea "provide a complete prompt with all the c"
type textarea "x"
type textarea "provide a complete prompt with all the ch"
type textarea "x"
type textarea "provide a complete prompt with all the cha"
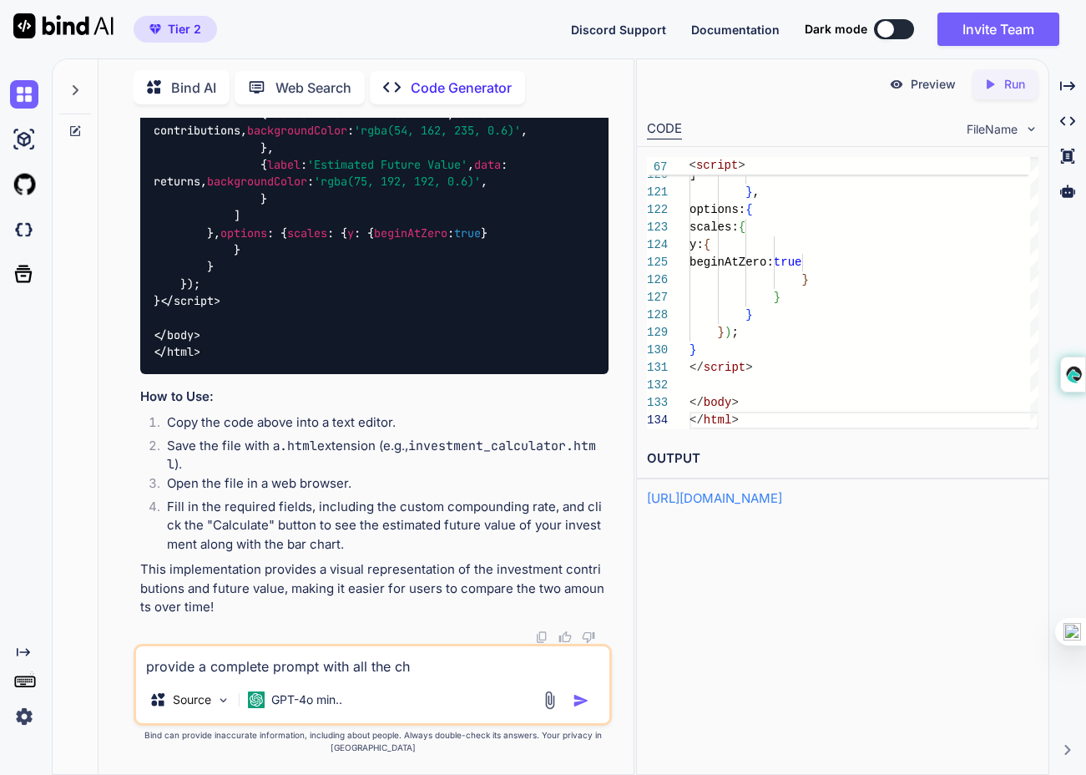
type textarea "x"
type textarea "provide a complete prompt with all the chan"
type textarea "x"
type textarea "provide a complete prompt with all the [PERSON_NAME]"
type textarea "x"
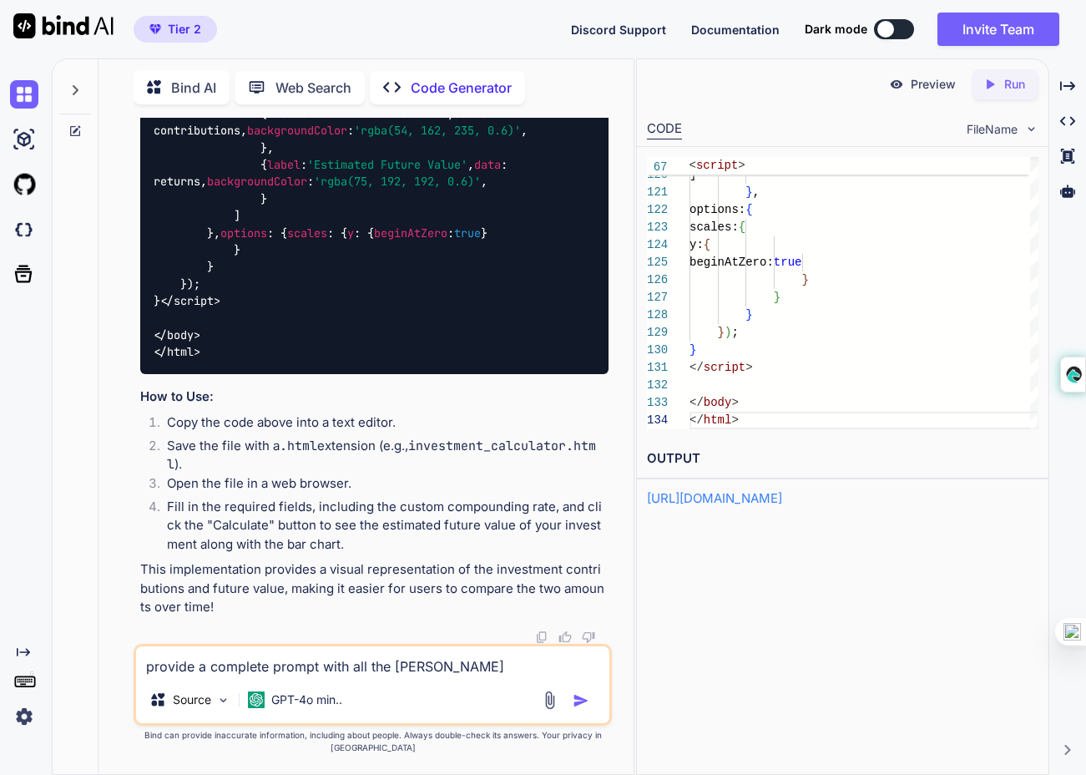
type textarea "provide a complete prompt with all the change"
type textarea "x"
type textarea "provide a complete prompt with all the changes"
type textarea "x"
type textarea "provide a complete prompt with all the changes"
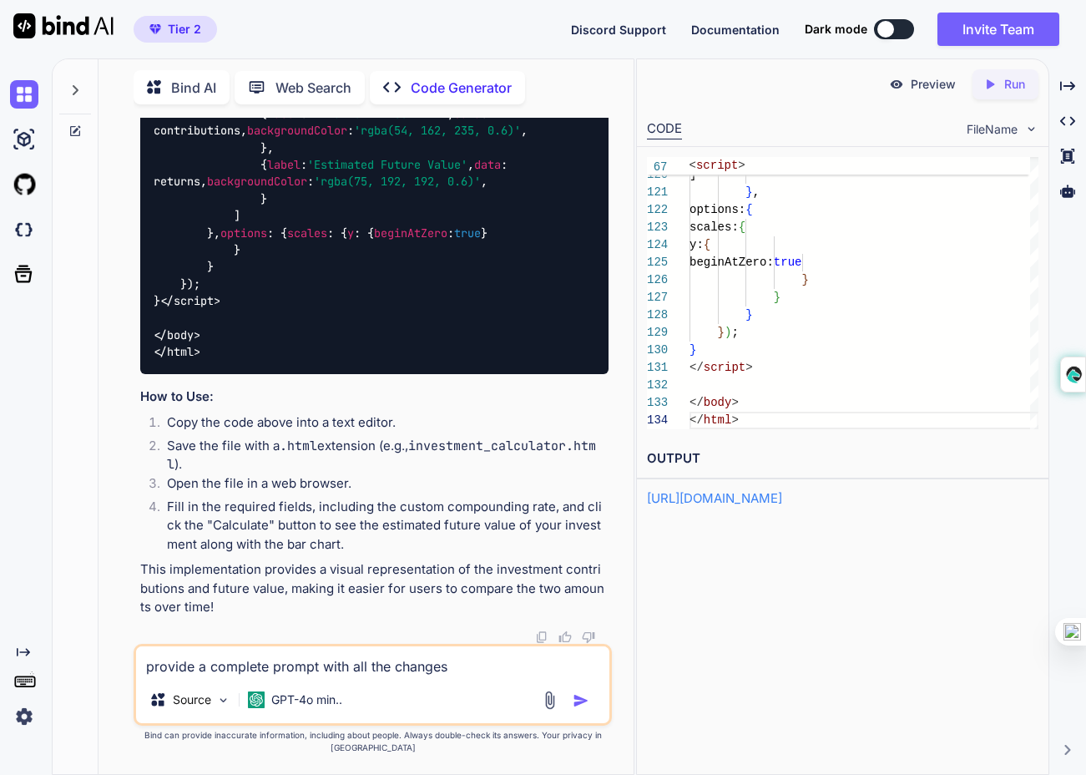
type textarea "x"
click at [235, 676] on textarea "provide a complete prompt with all the changes" at bounding box center [372, 661] width 473 height 30
type textarea "provide a prompt with all the changes"
type textarea "x"
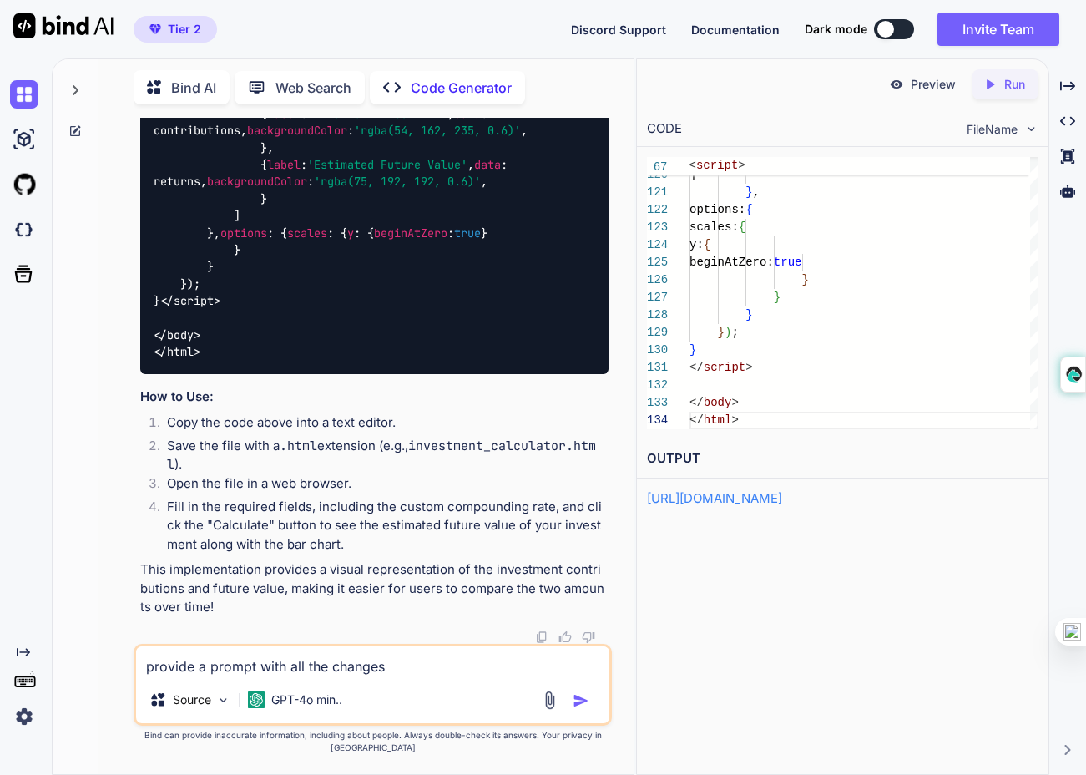
type textarea "provide prompt with all the changes"
type textarea "x"
type textarea "provide a prompt with all the changes"
type textarea "x"
type textarea "provide an prompt with all the changes"
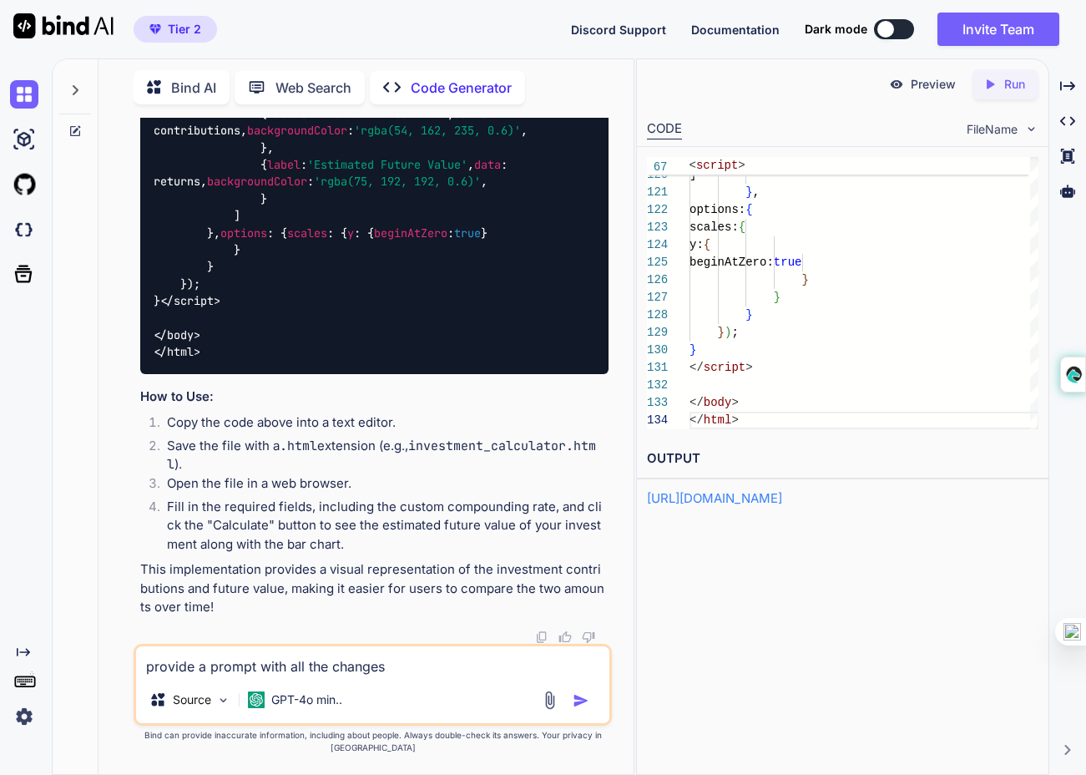
type textarea "x"
type textarea "provide an prompt with all the changes"
type textarea "x"
type textarea "provide an u prompt with all the changes"
type textarea "x"
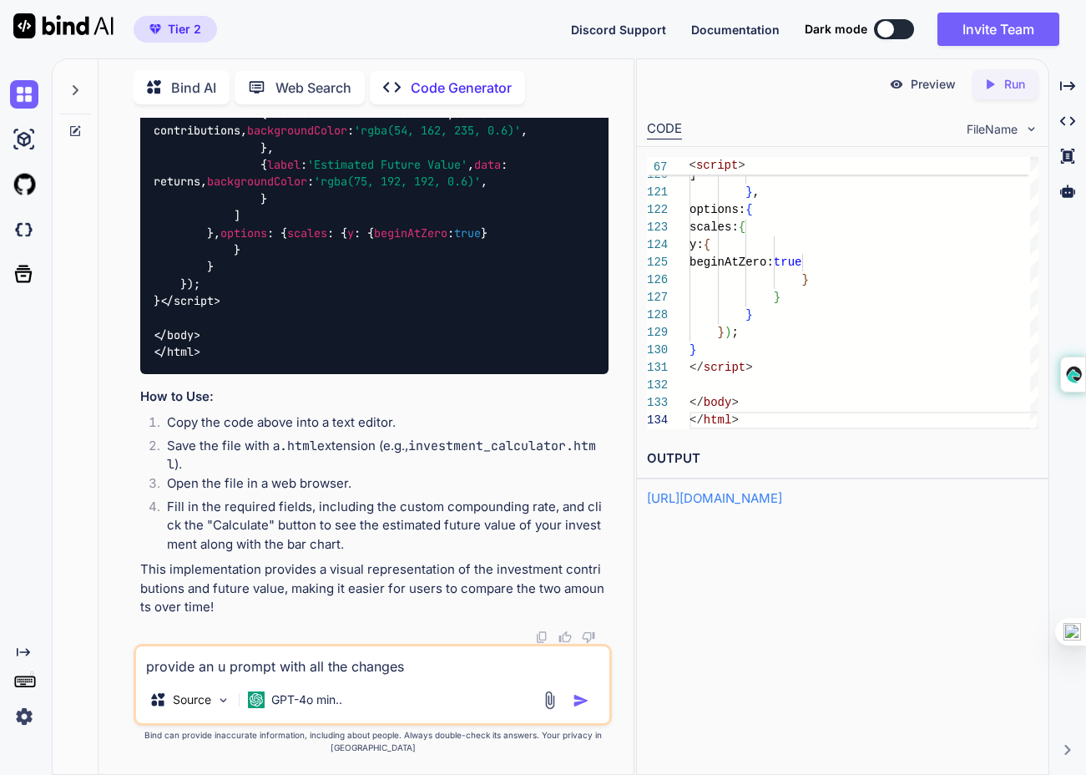
type textarea "provide an up prompt with all the changes"
type textarea "x"
type textarea "provide an upt prompt with all the changes"
type textarea "x"
type textarea "provide an upto prompt with all the changes"
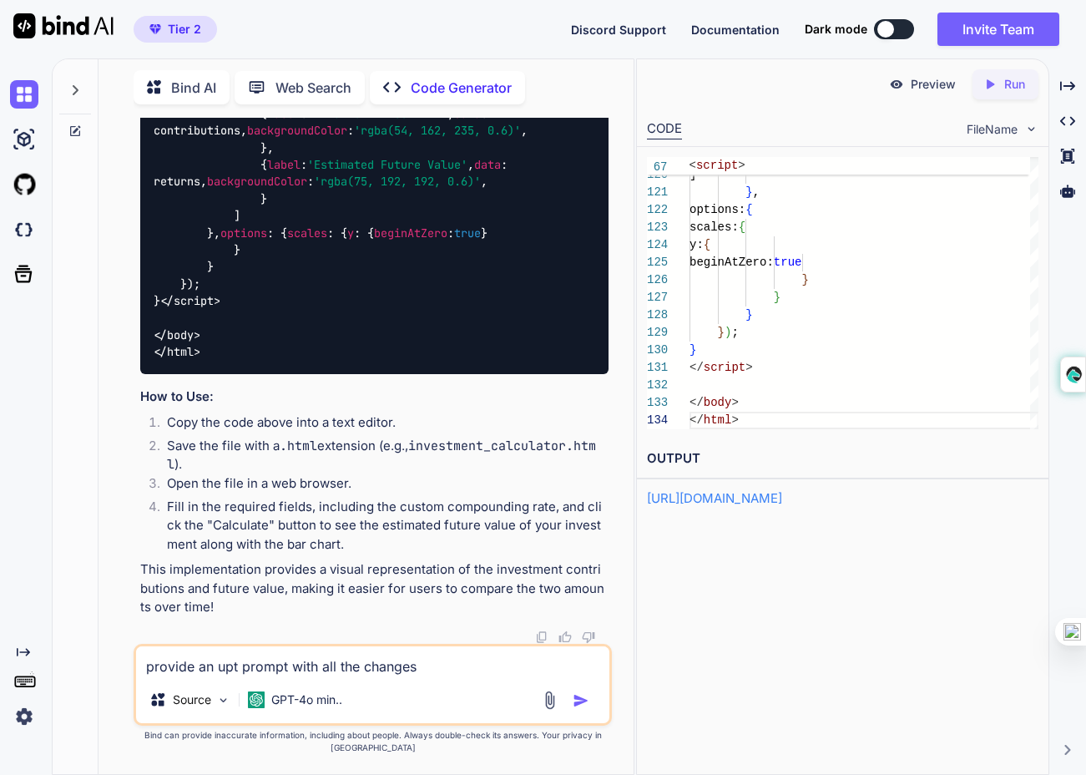
type textarea "x"
type textarea "provide an upto prompt with all the changes"
type textarea "x"
type textarea "provide an upto prompt with all the changes"
type textarea "x"
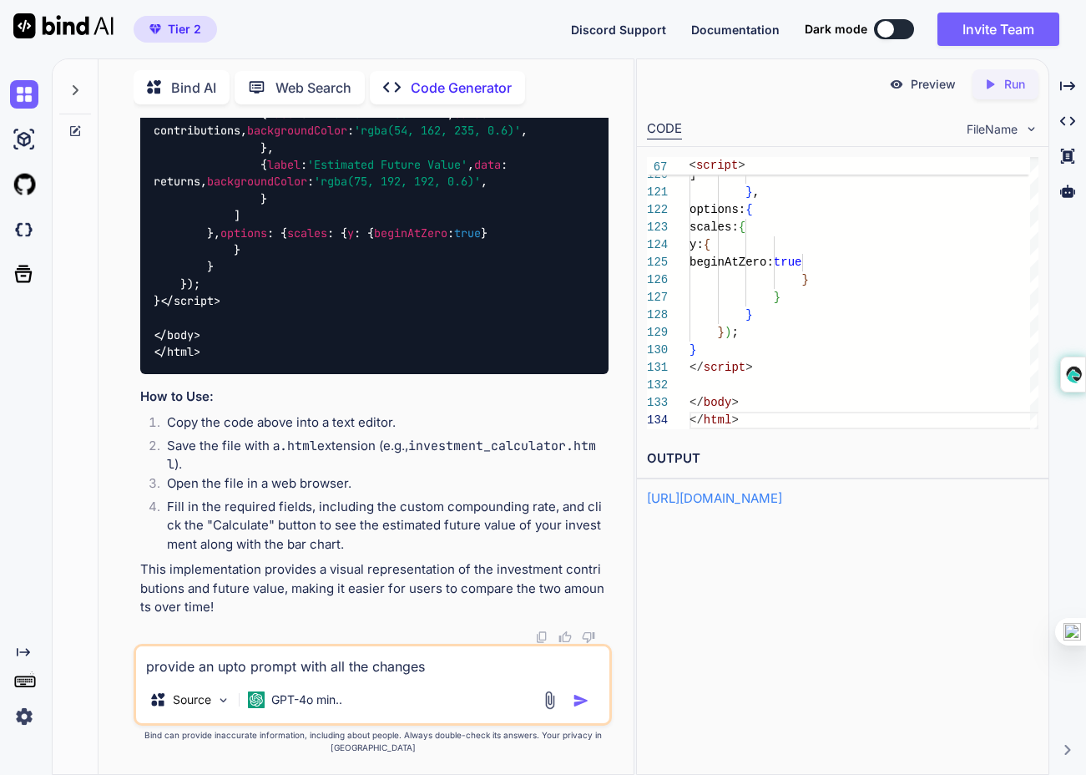
type textarea "provide an upt prompt with all the changes"
type textarea "x"
type textarea "provide an up prompt with all the changes"
type textarea "x"
type textarea "provide an up prompt with all the changes"
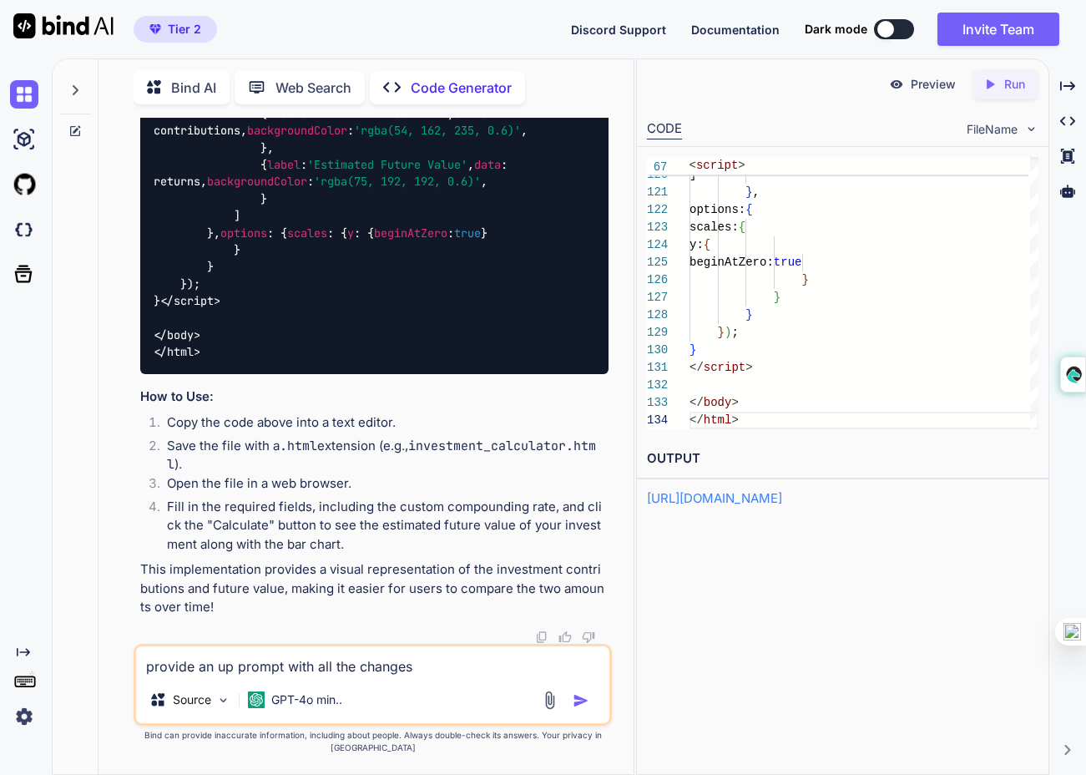
type textarea "x"
type textarea "provide an up t prompt with all the changes"
type textarea "x"
type textarea "provide an up to prompt with all the changes"
type textarea "x"
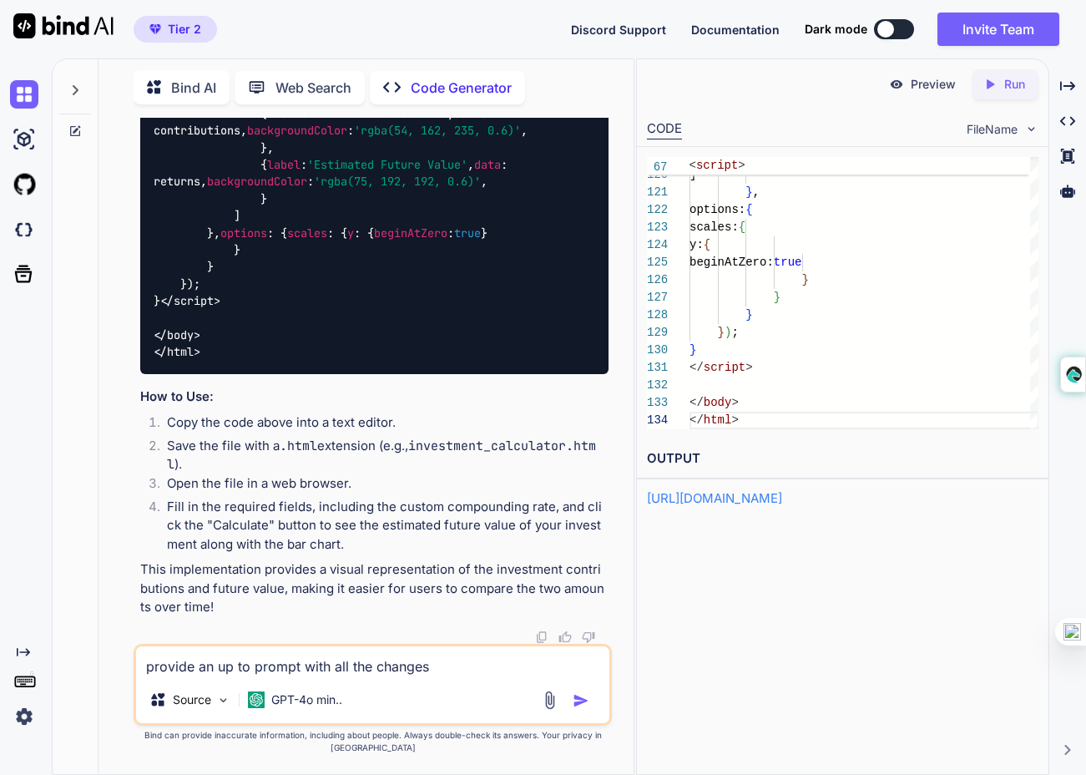
type textarea "provide an up to prompt with all the changes"
type textarea "x"
type textarea "provide an up to d prompt with all the changes"
type textarea "x"
type textarea "provide an up to da prompt with all the changes"
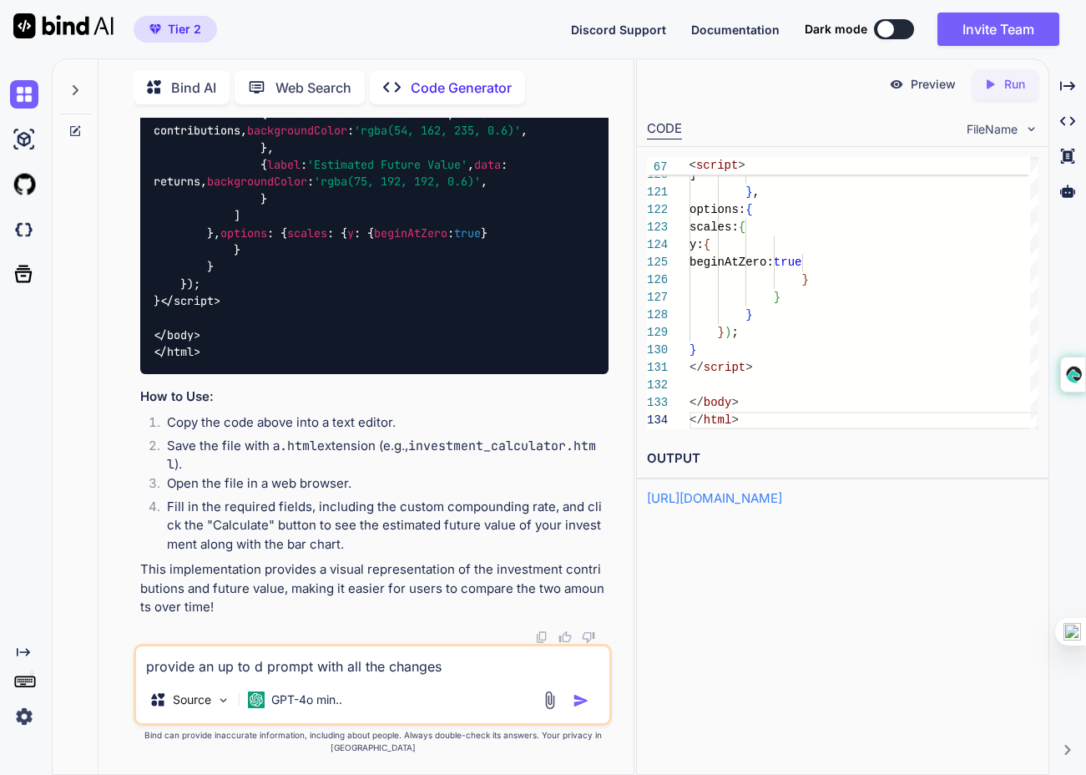
type textarea "x"
type textarea "provide an up to dat prompt with all the changes"
type textarea "x"
type textarea "provide an up to date prompt with all the changes"
type textarea "x"
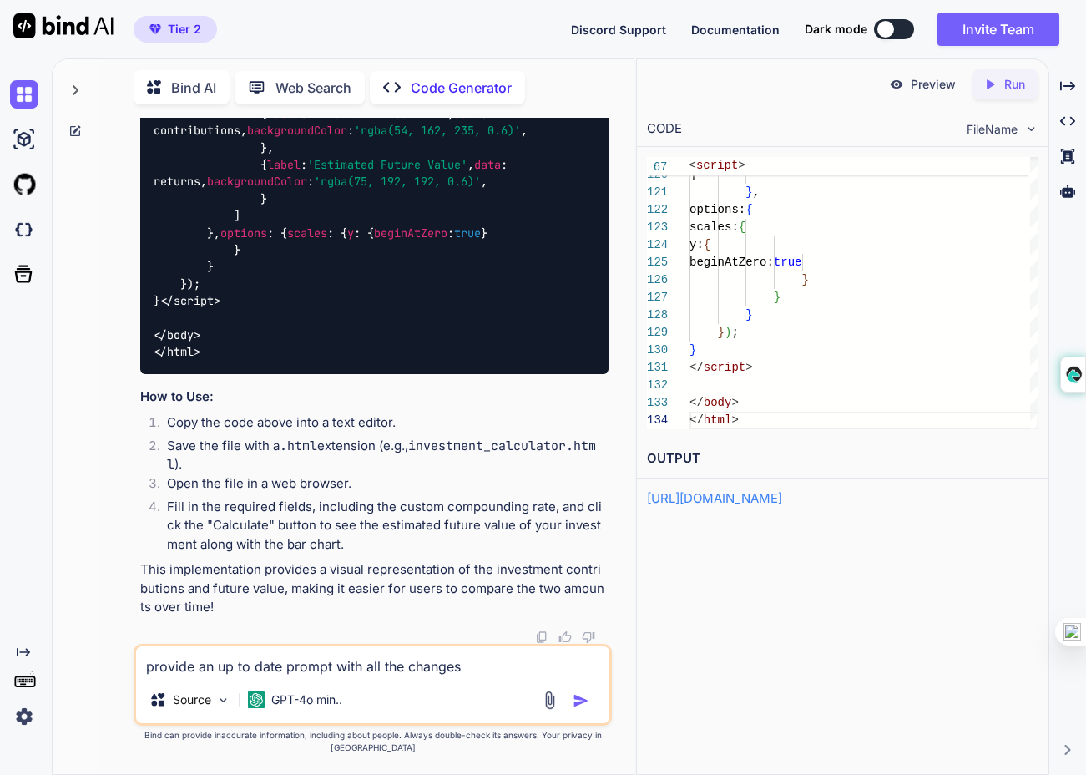
click at [473, 676] on textarea "provide an up to date prompt with all the changes" at bounding box center [372, 661] width 473 height 30
type textarea "provide an up to date prompt with all the changes"
type textarea "x"
type textarea "provide an up to date prompt with all the changes"
type textarea "x"
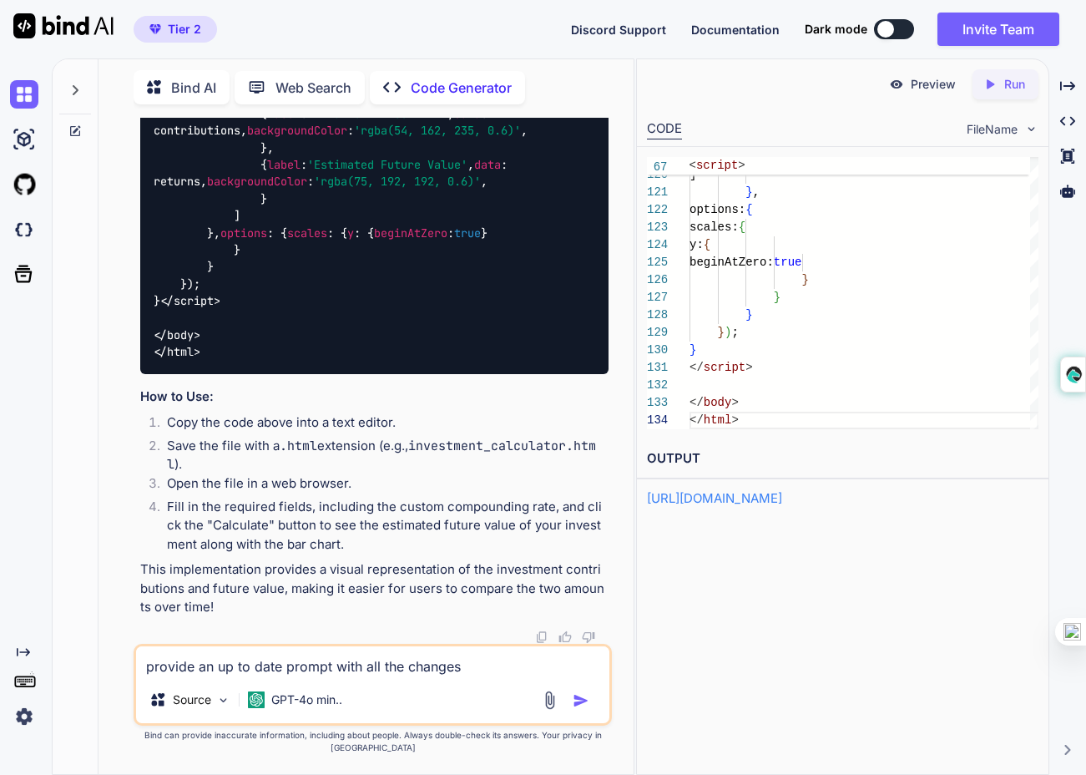
type textarea "provide an up to date prompt with all the changes b"
type textarea "x"
type textarea "provide an up to date prompt with all the changes ba"
type textarea "x"
type textarea "provide an up to date prompt with all the changes bas"
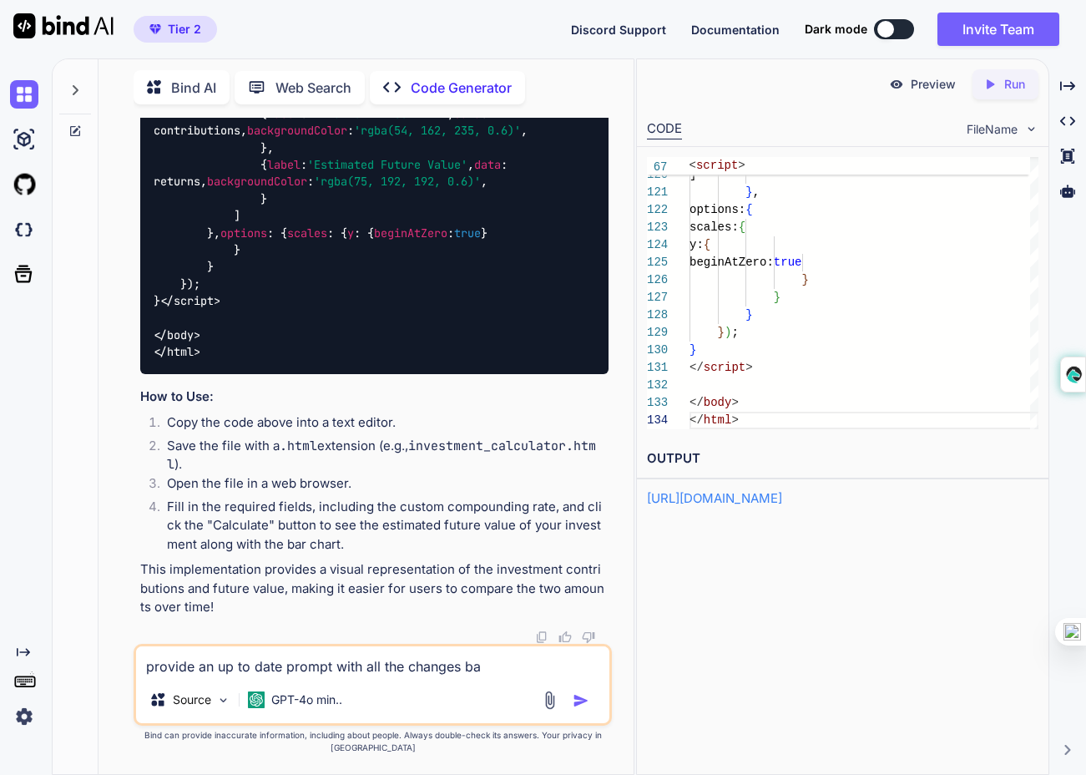
type textarea "x"
type textarea "provide an up to date prompt with all the changes base"
type textarea "x"
type textarea "provide an up to date prompt with all the changes based"
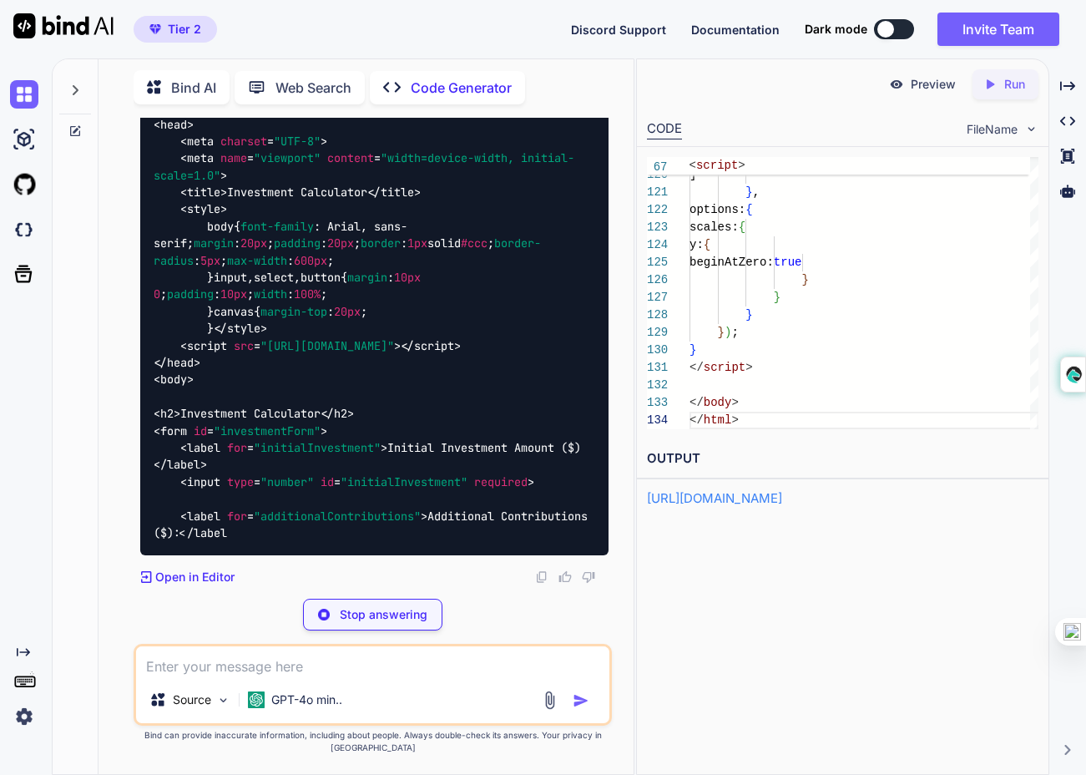
scroll to position [17641, 0]
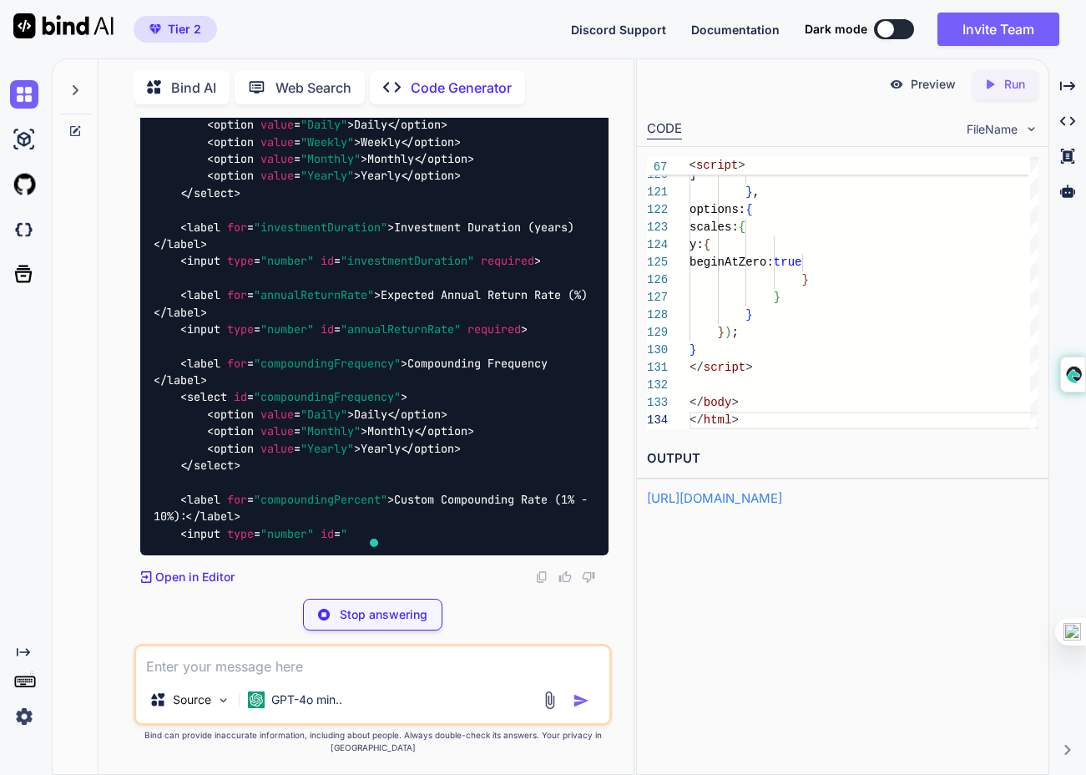
drag, startPoint x: 381, startPoint y: 515, endPoint x: 137, endPoint y: 177, distance: 417.2
click at [137, 177] on div "You create a calculagtor in HTML and javascript ( one file ) Code Generator Her…" at bounding box center [374, 351] width 475 height 467
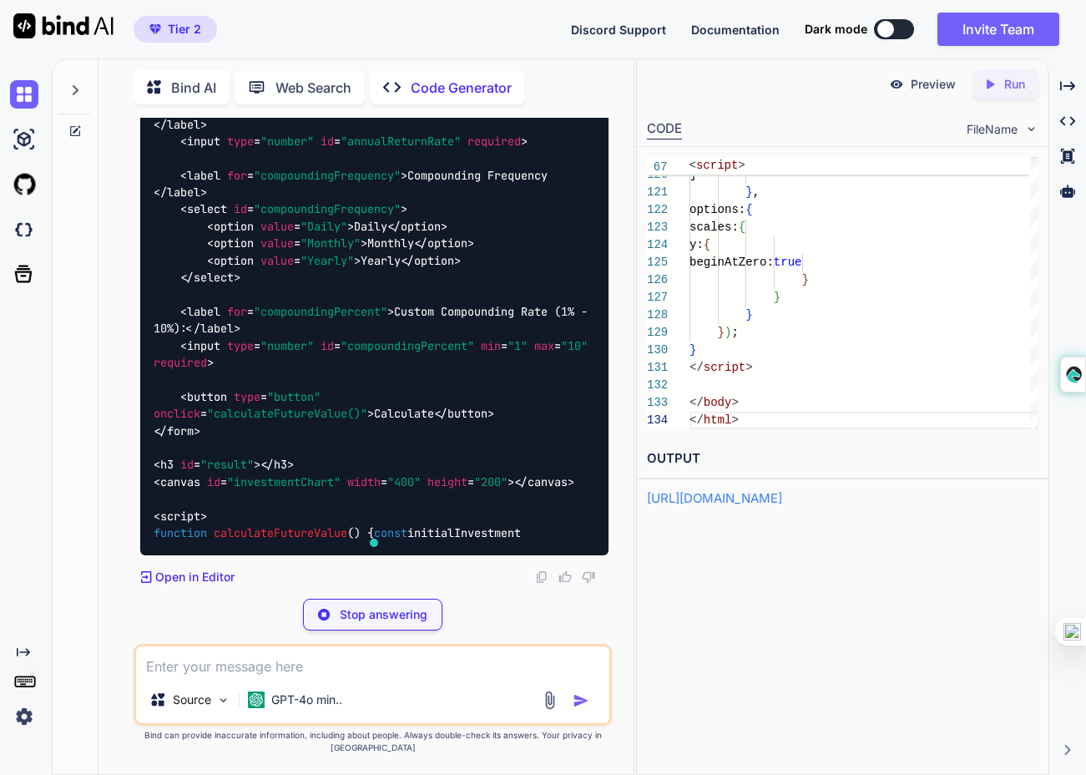
copy div "Investment Calculator with Bar Chart This Investment Calculator allows users to…"
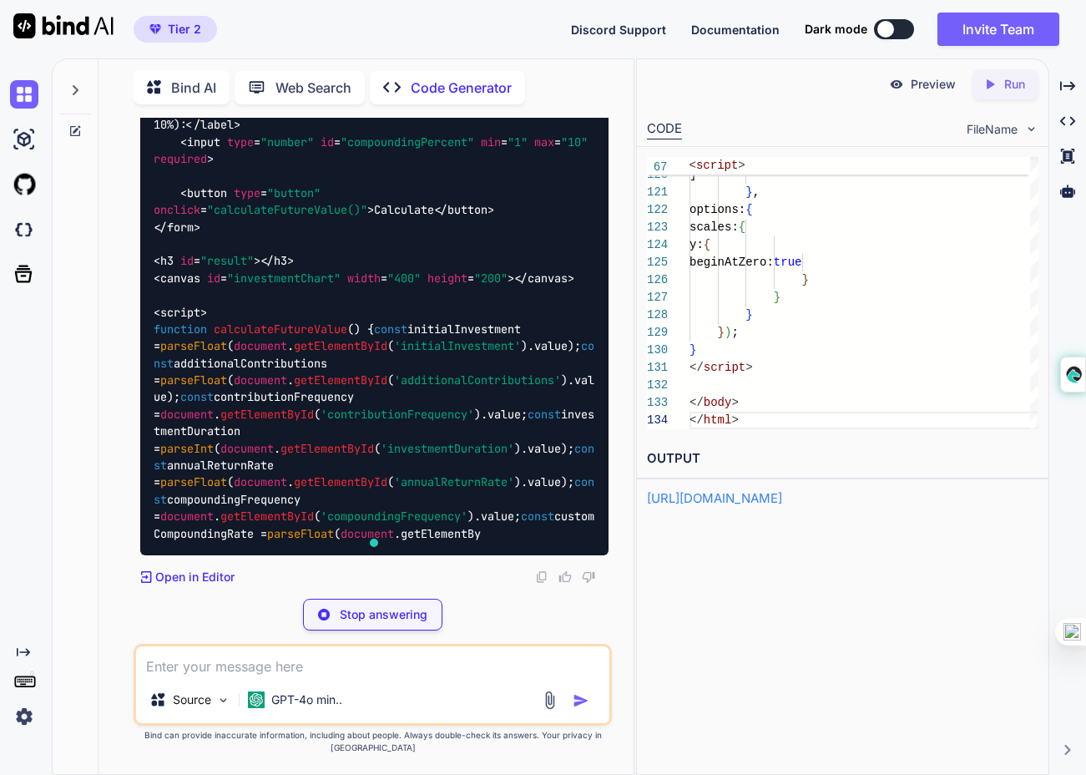
click at [699, 501] on link "[URL][DOMAIN_NAME]" at bounding box center [714, 498] width 135 height 16
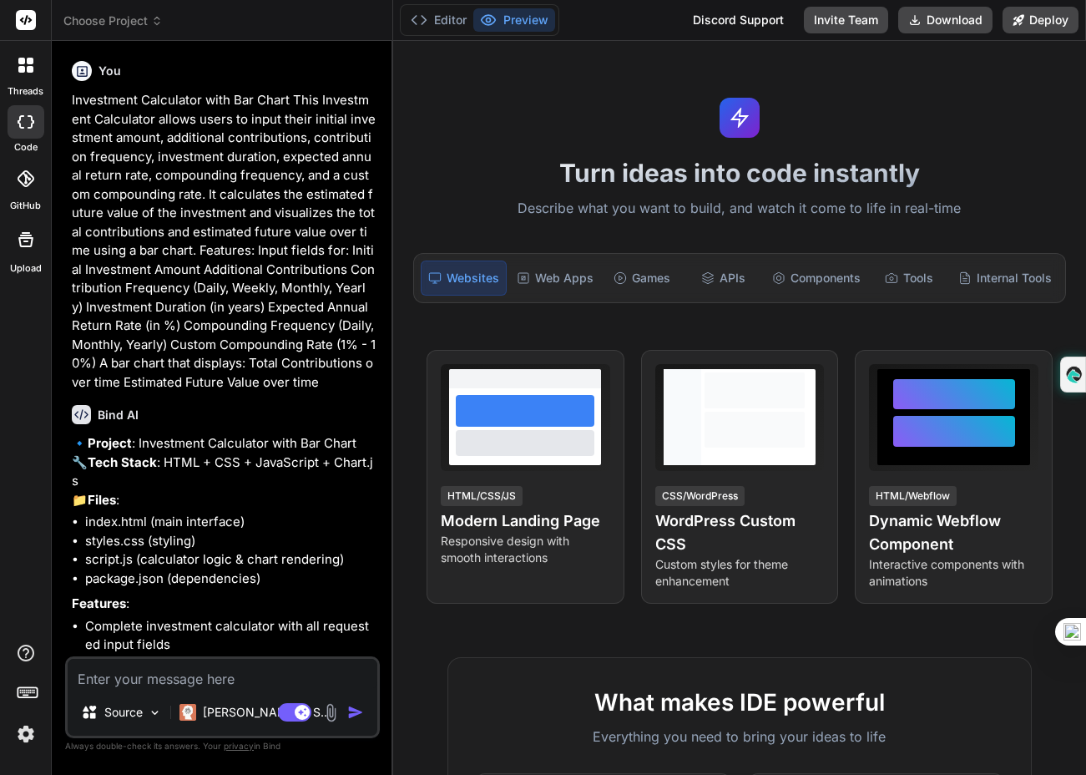
scroll to position [158, 0]
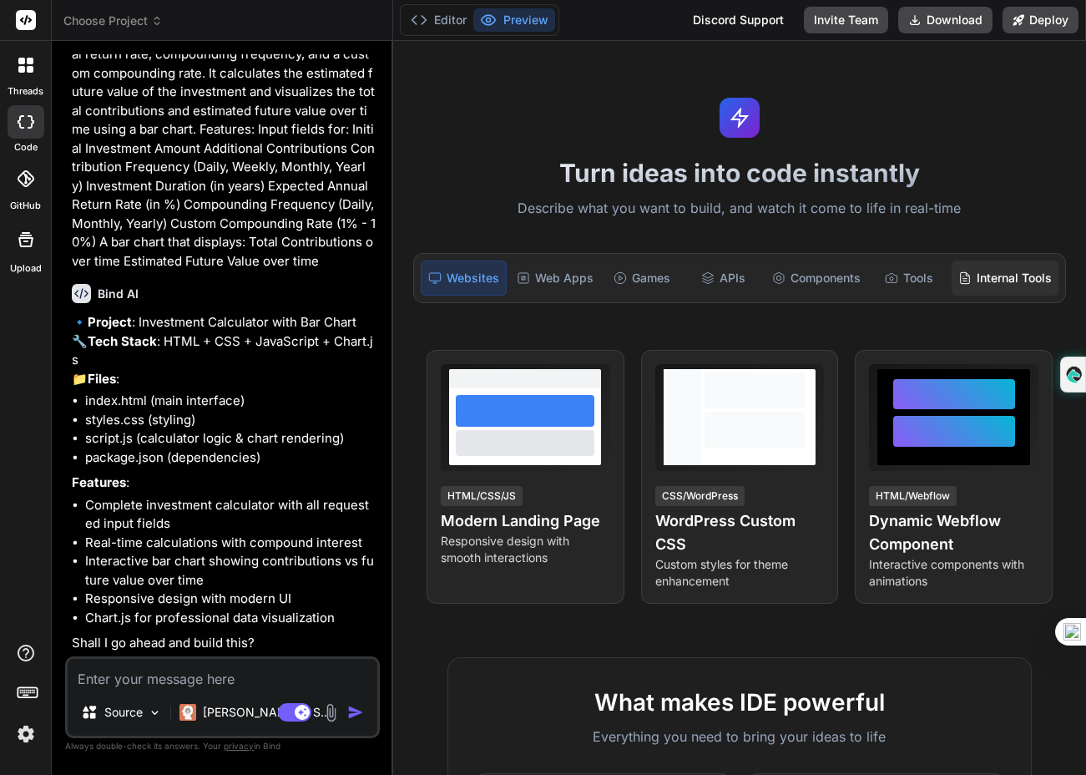
click at [997, 281] on div "Internal Tools" at bounding box center [1004, 277] width 107 height 35
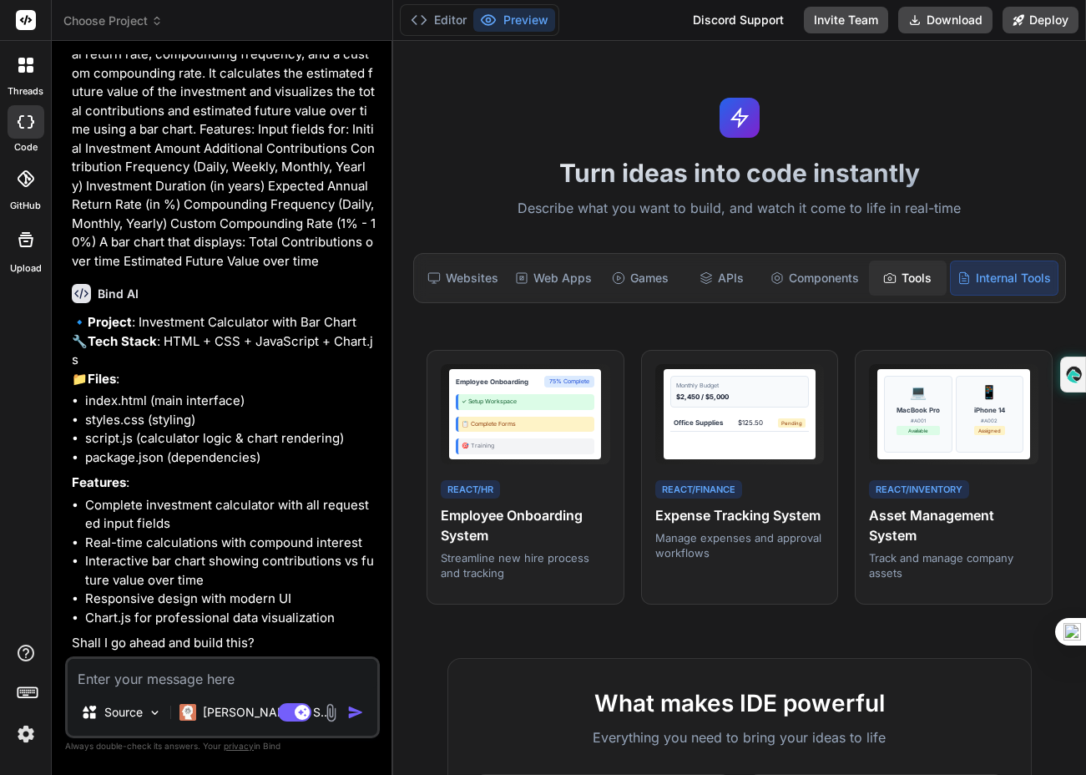
click at [917, 288] on div "Tools" at bounding box center [908, 277] width 78 height 35
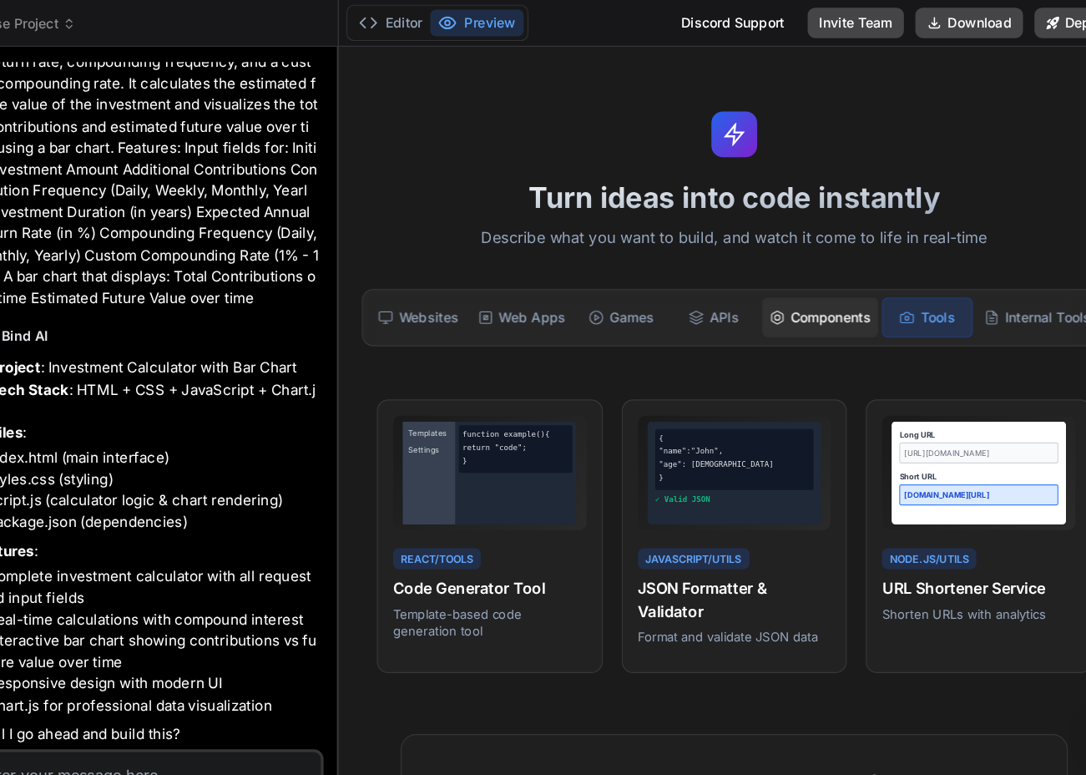
click at [813, 267] on div "Components" at bounding box center [815, 277] width 102 height 35
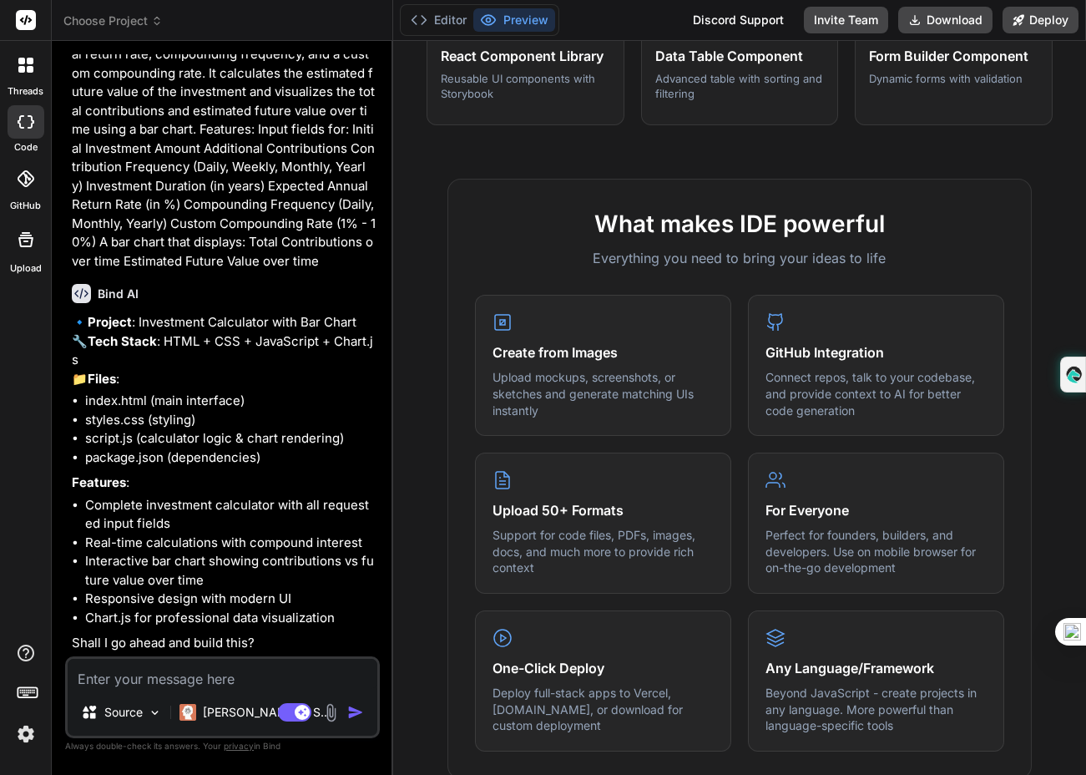
scroll to position [0, 0]
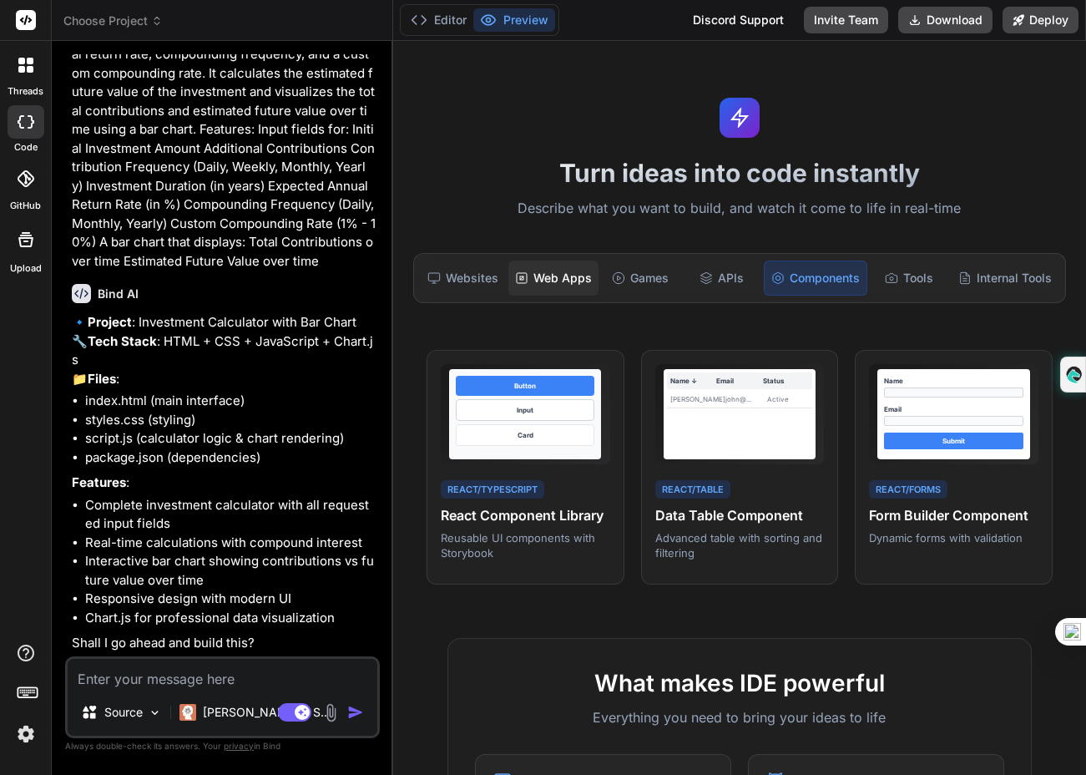
click at [573, 279] on div "Web Apps" at bounding box center [553, 277] width 90 height 35
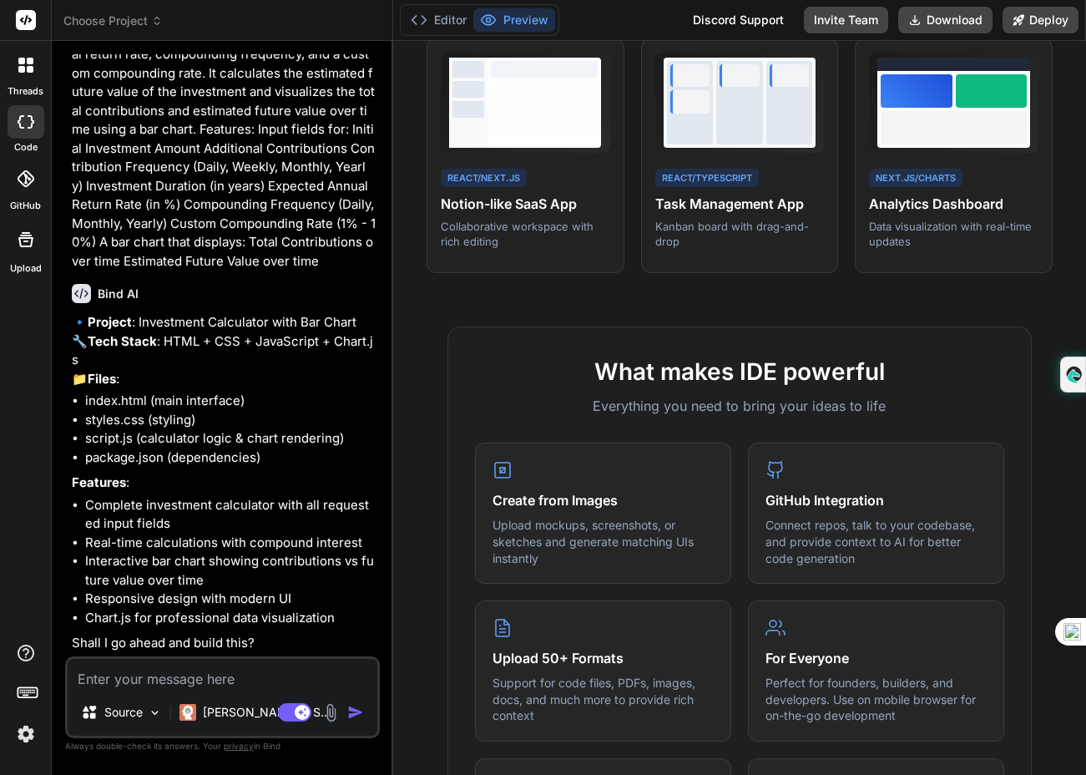
scroll to position [317, 0]
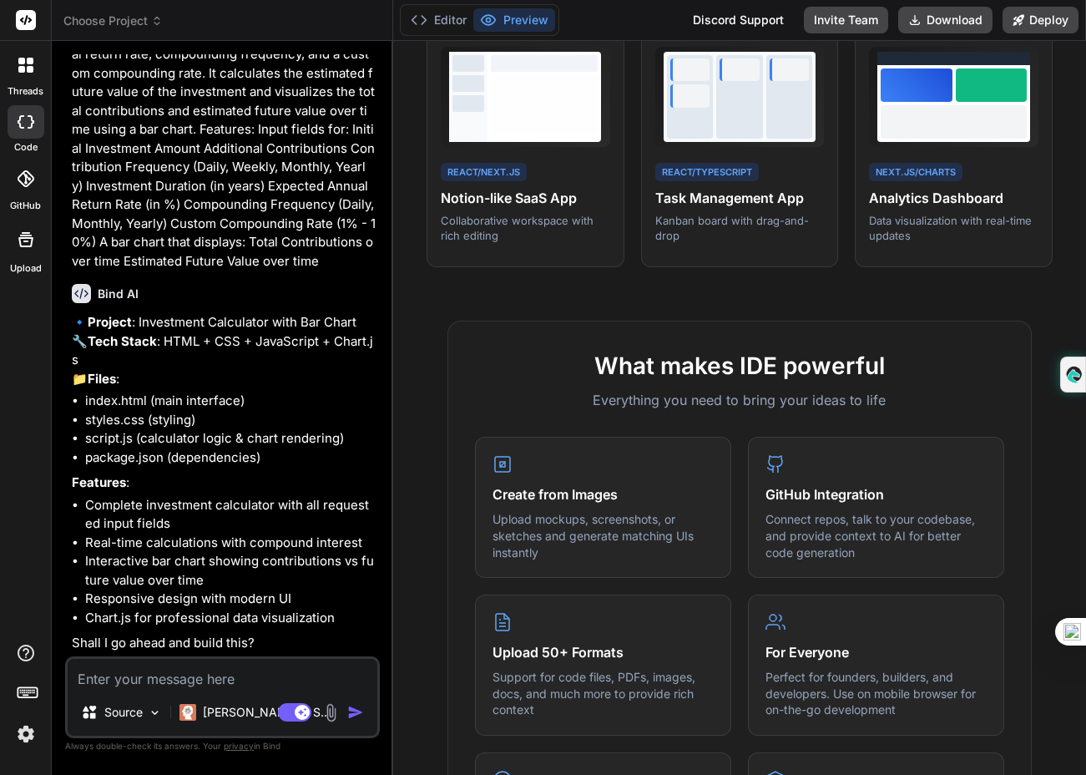
click at [126, 675] on textarea at bounding box center [223, 673] width 310 height 30
type textarea "x"
type textarea "y"
type textarea "x"
type textarea "ye"
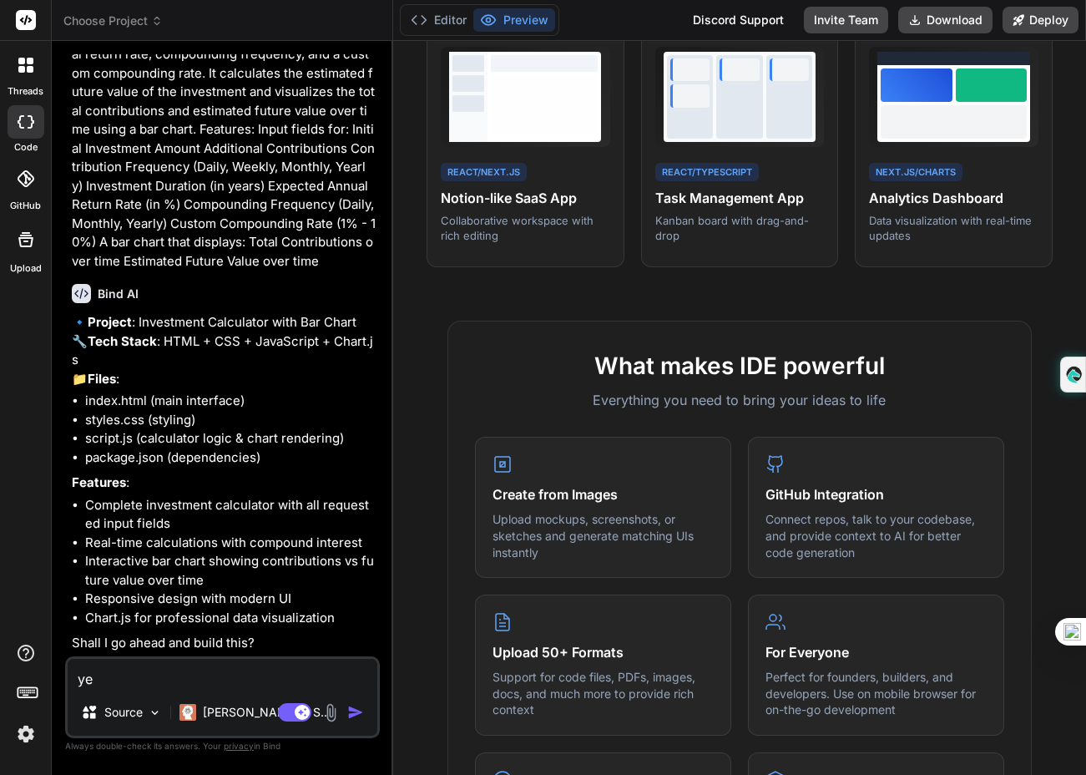
type textarea "x"
type textarea "yes"
type textarea "x"
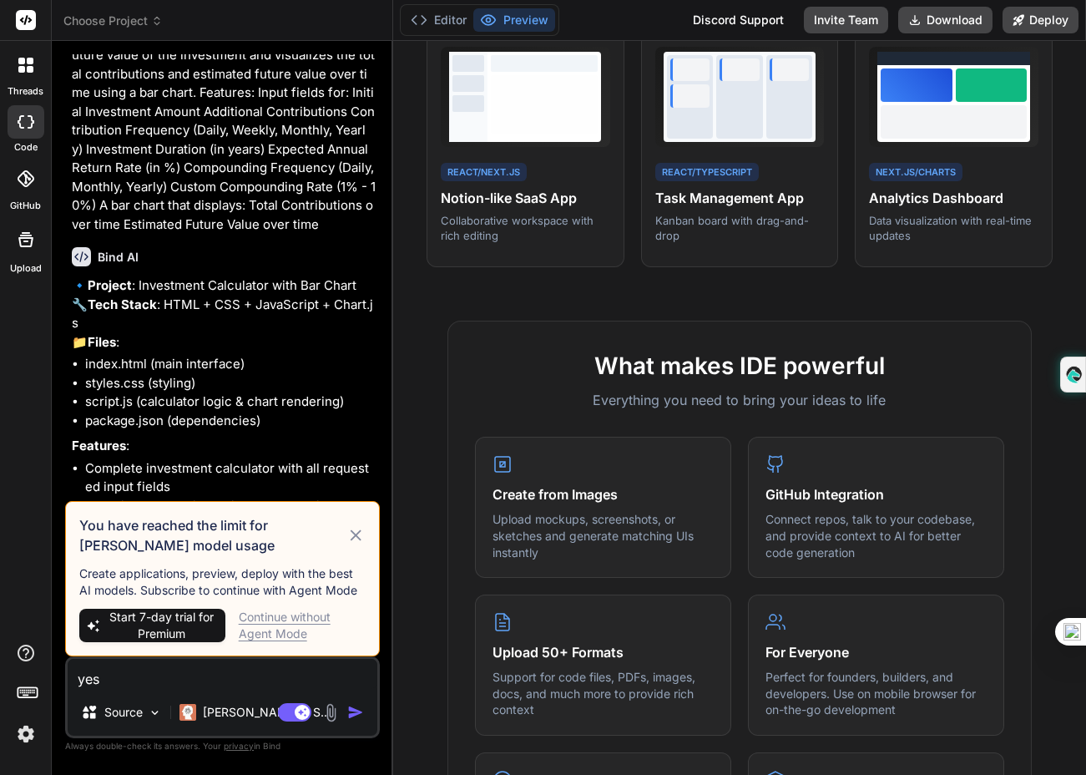
type textarea "yes"
click at [281, 628] on div "Continue without Agent Mode" at bounding box center [302, 624] width 127 height 33
type textarea "x"
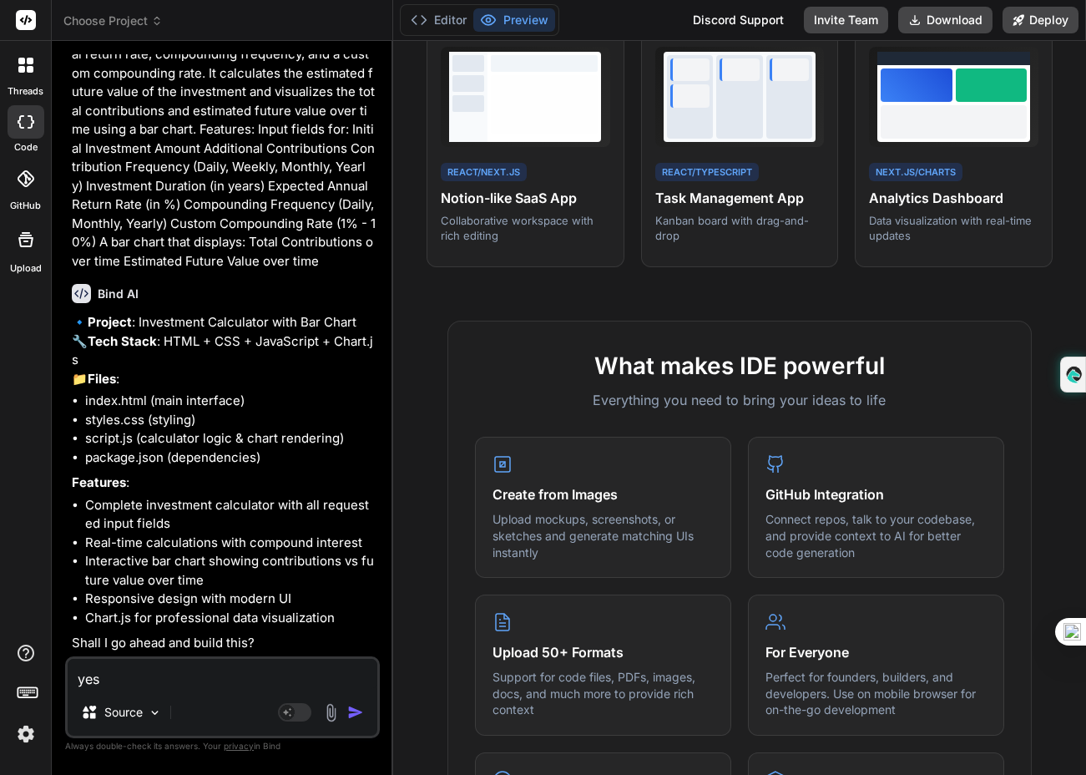
click at [23, 735] on img at bounding box center [26, 733] width 28 height 28
